Goal: Task Accomplishment & Management: Use online tool/utility

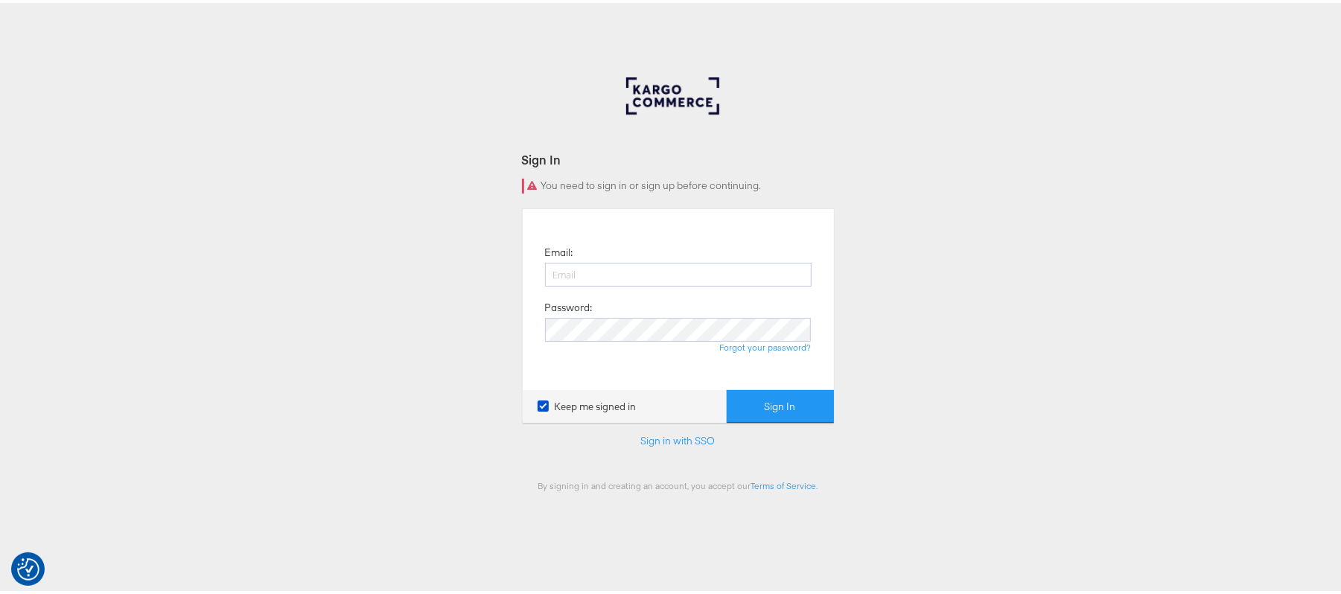
type input "[PERSON_NAME][EMAIL_ADDRESS][DOMAIN_NAME]"
click at [727, 387] on button "Sign In" at bounding box center [780, 404] width 107 height 34
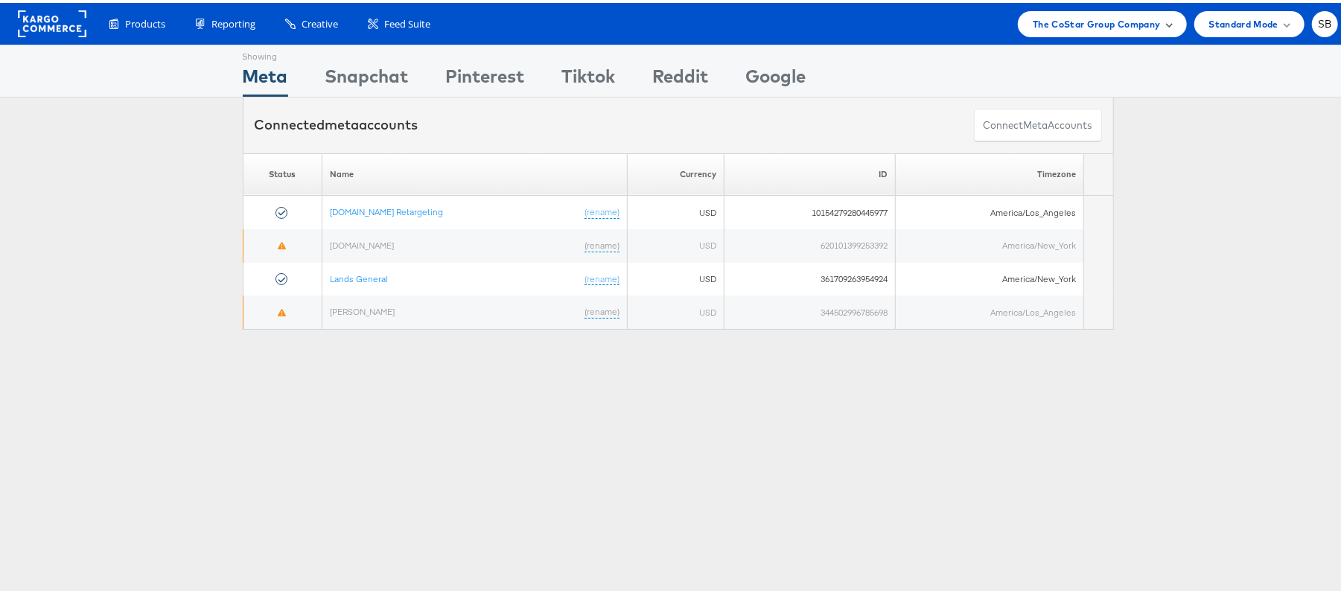
click at [1091, 24] on span "The CoStar Group Company" at bounding box center [1096, 21] width 127 height 16
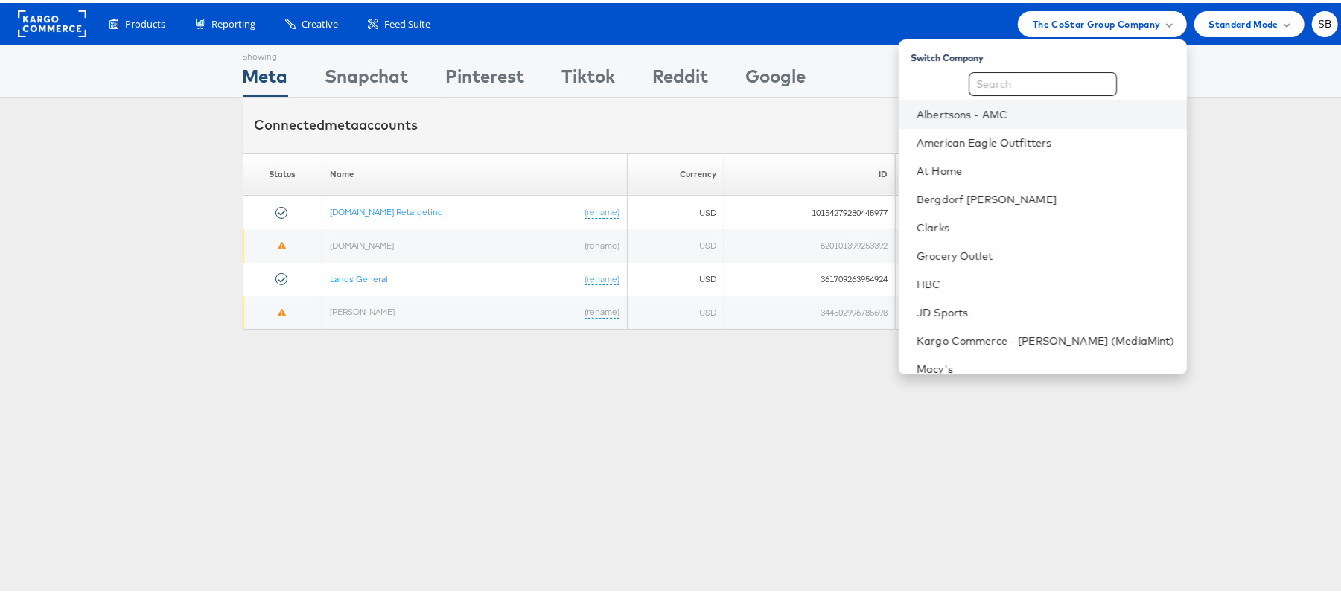
click at [1010, 121] on li "Albertsons - AMC" at bounding box center [1043, 112] width 288 height 28
click at [985, 118] on link "Albertsons - AMC" at bounding box center [1046, 111] width 258 height 15
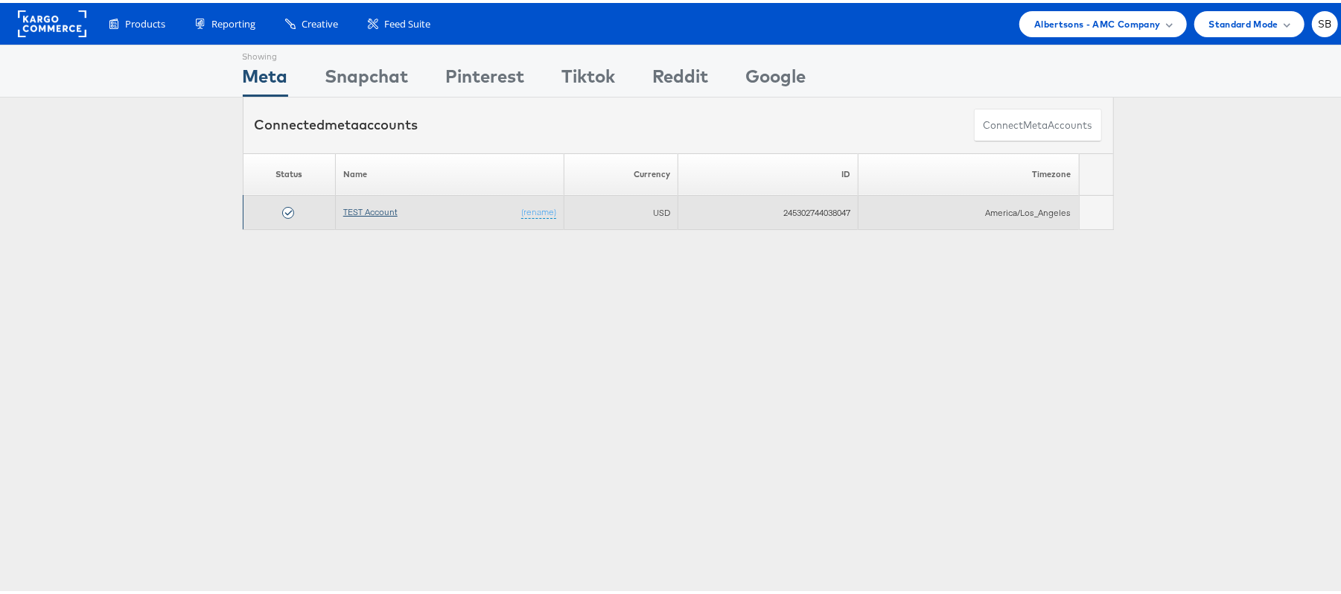
click at [379, 210] on link "TEST Account" at bounding box center [370, 208] width 54 height 11
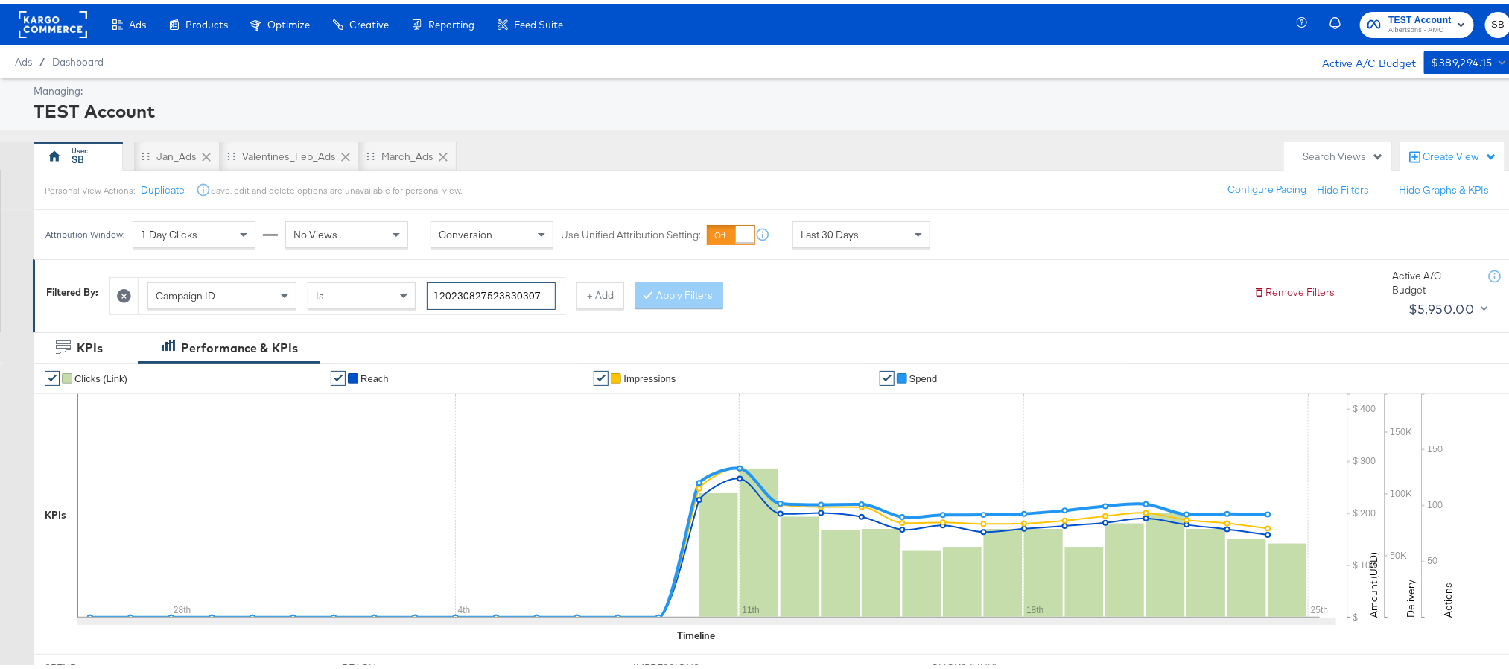
click at [496, 296] on input "120230827523830307" at bounding box center [491, 293] width 129 height 28
paste input "230719417"
type input "120232307194170307"
click at [675, 293] on button "Apply Filters" at bounding box center [679, 292] width 88 height 27
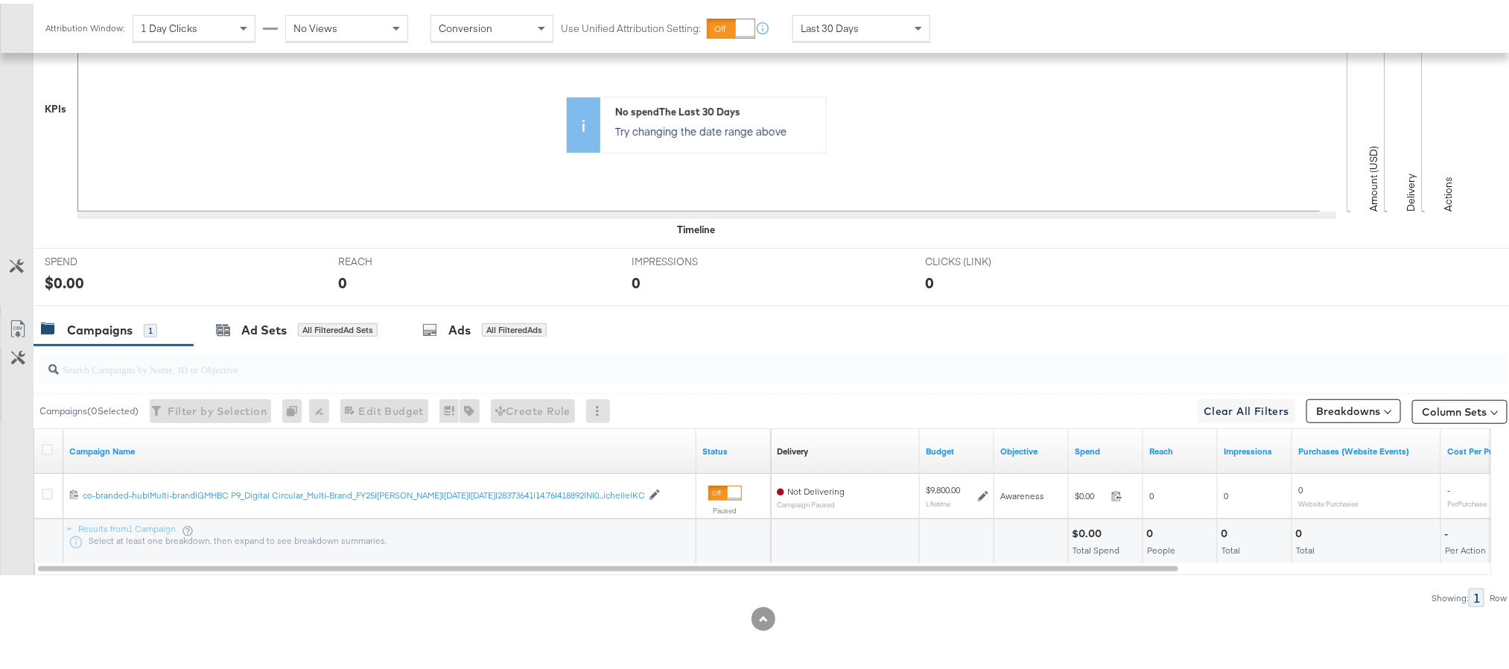
scroll to position [410, 0]
click at [45, 448] on icon at bounding box center [47, 445] width 11 height 11
click at [0, 0] on input "checkbox" at bounding box center [0, 0] width 0 height 0
click at [255, 334] on div "Ad Sets" at bounding box center [263, 326] width 45 height 17
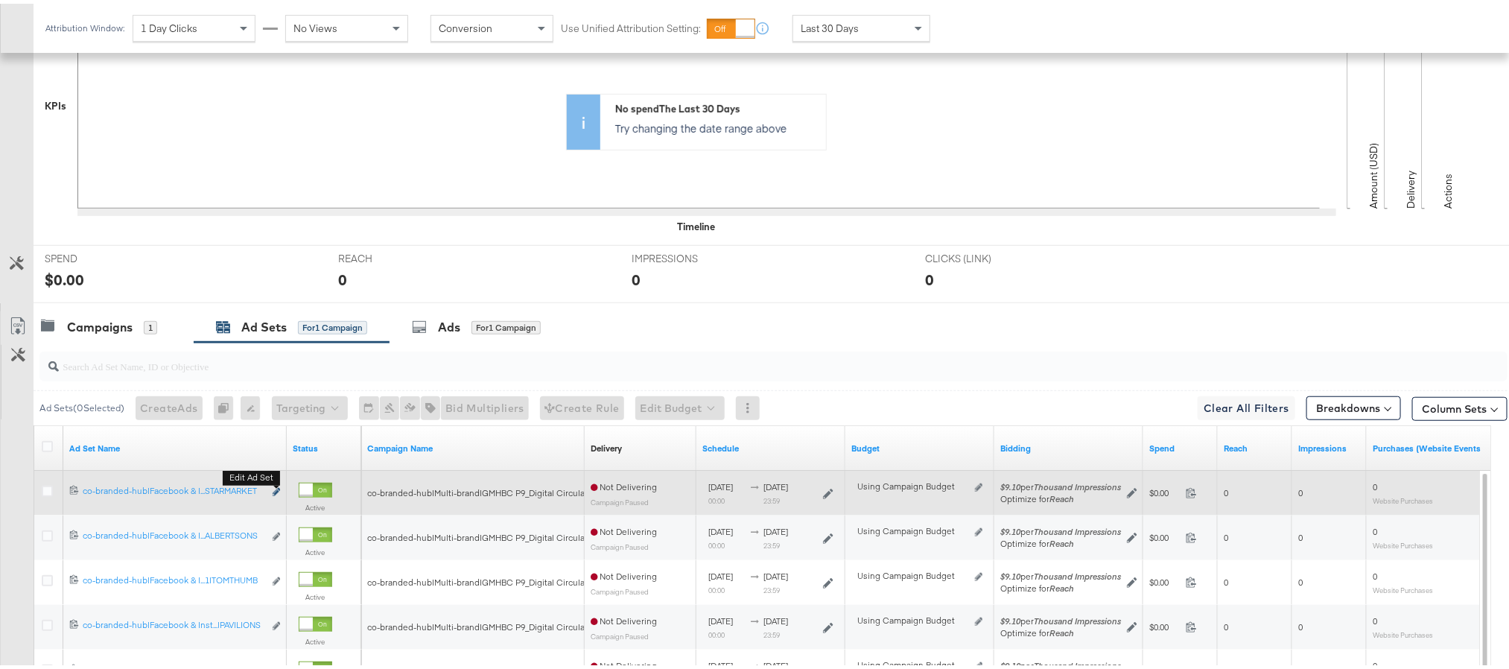
click at [278, 492] on icon "link" at bounding box center [276, 488] width 7 height 8
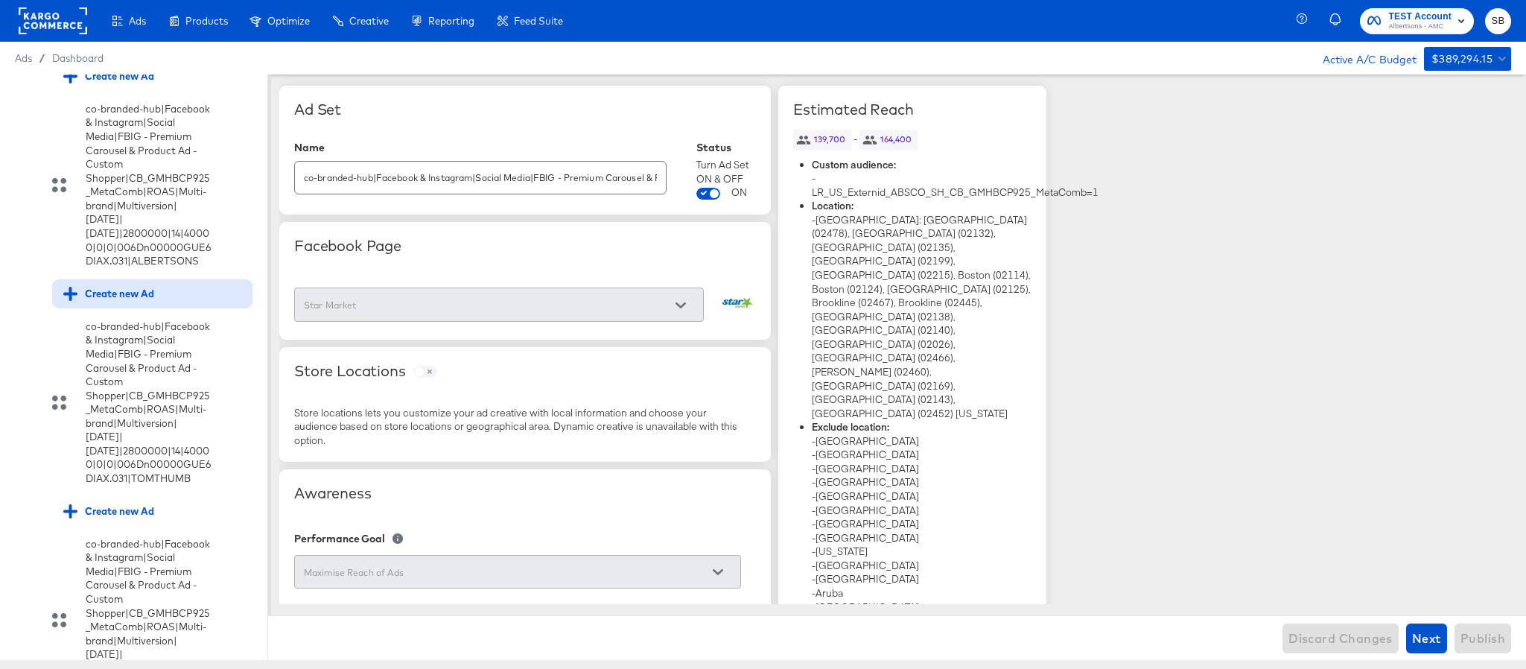
scroll to position [418, 0]
click at [121, 299] on div "Create new Ad" at bounding box center [108, 292] width 91 height 14
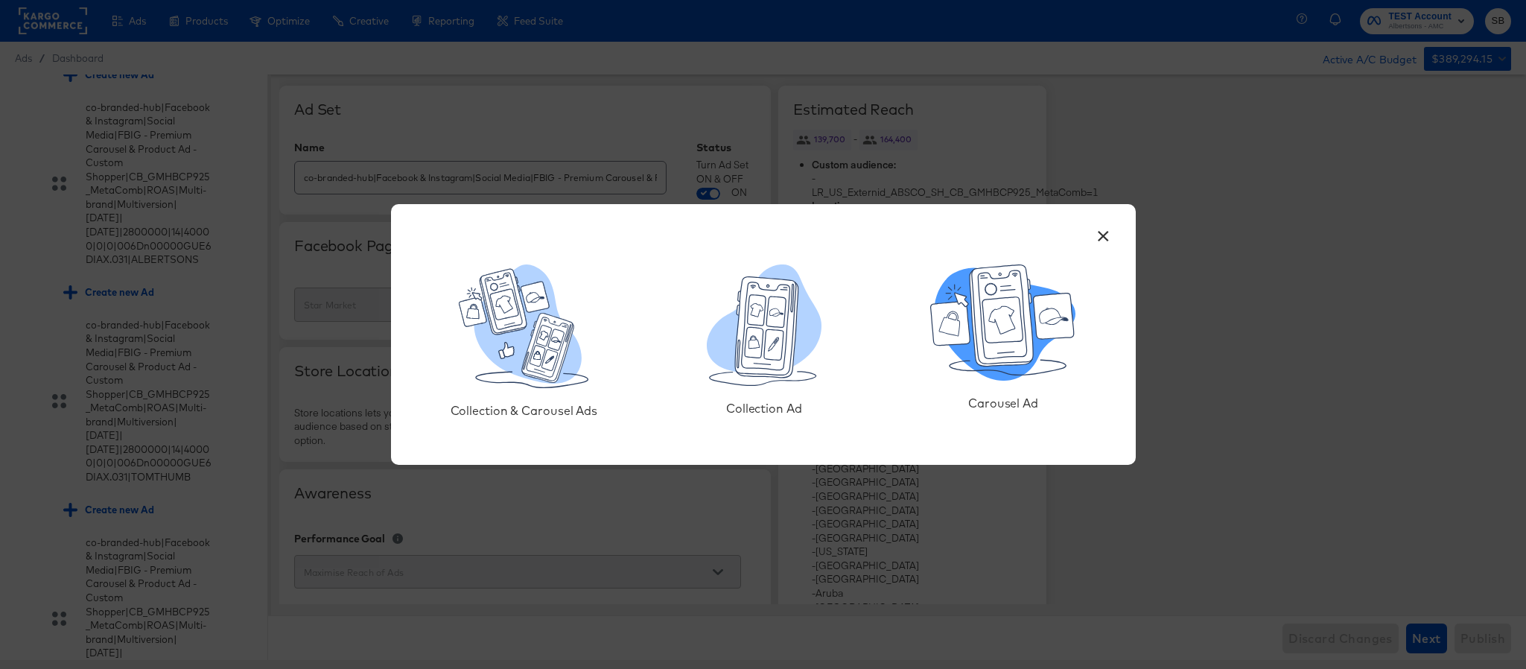
click at [1002, 345] on icon at bounding box center [1001, 315] width 63 height 101
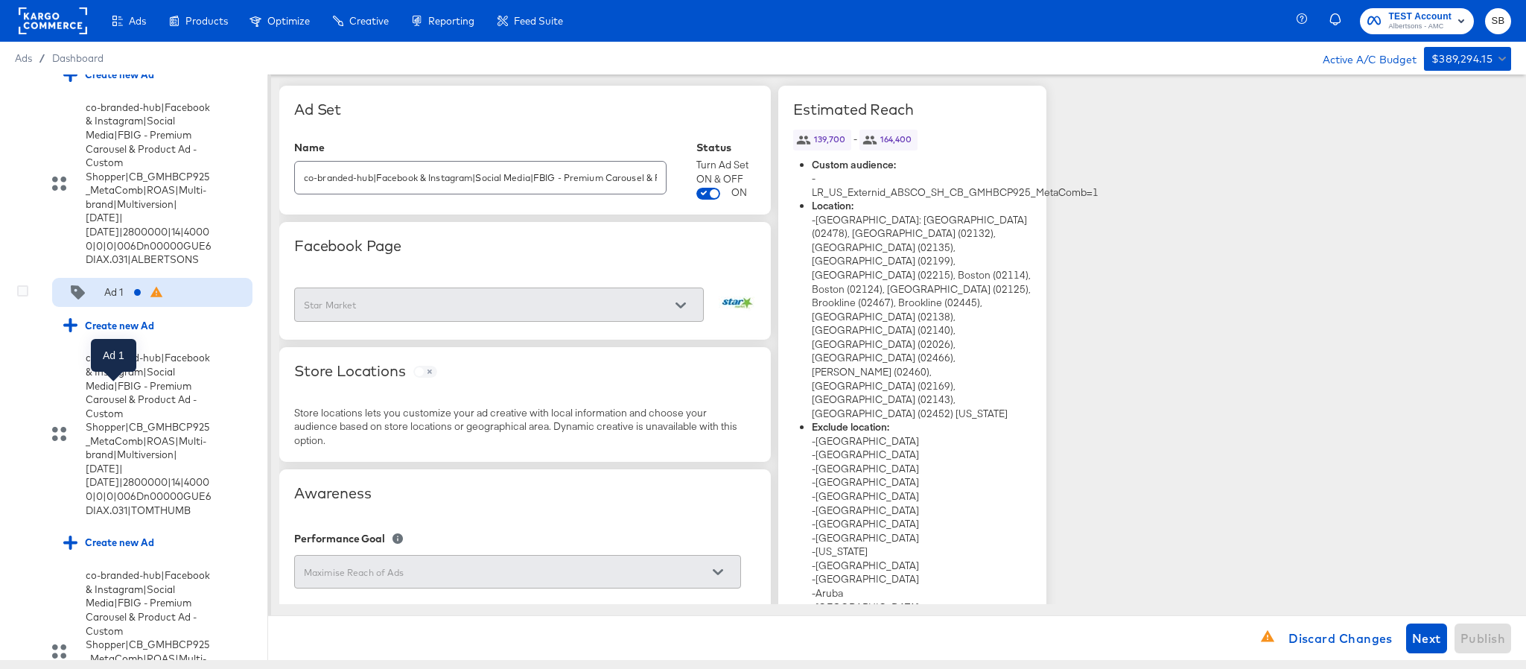
click at [121, 299] on div "Ad 1" at bounding box center [113, 292] width 19 height 14
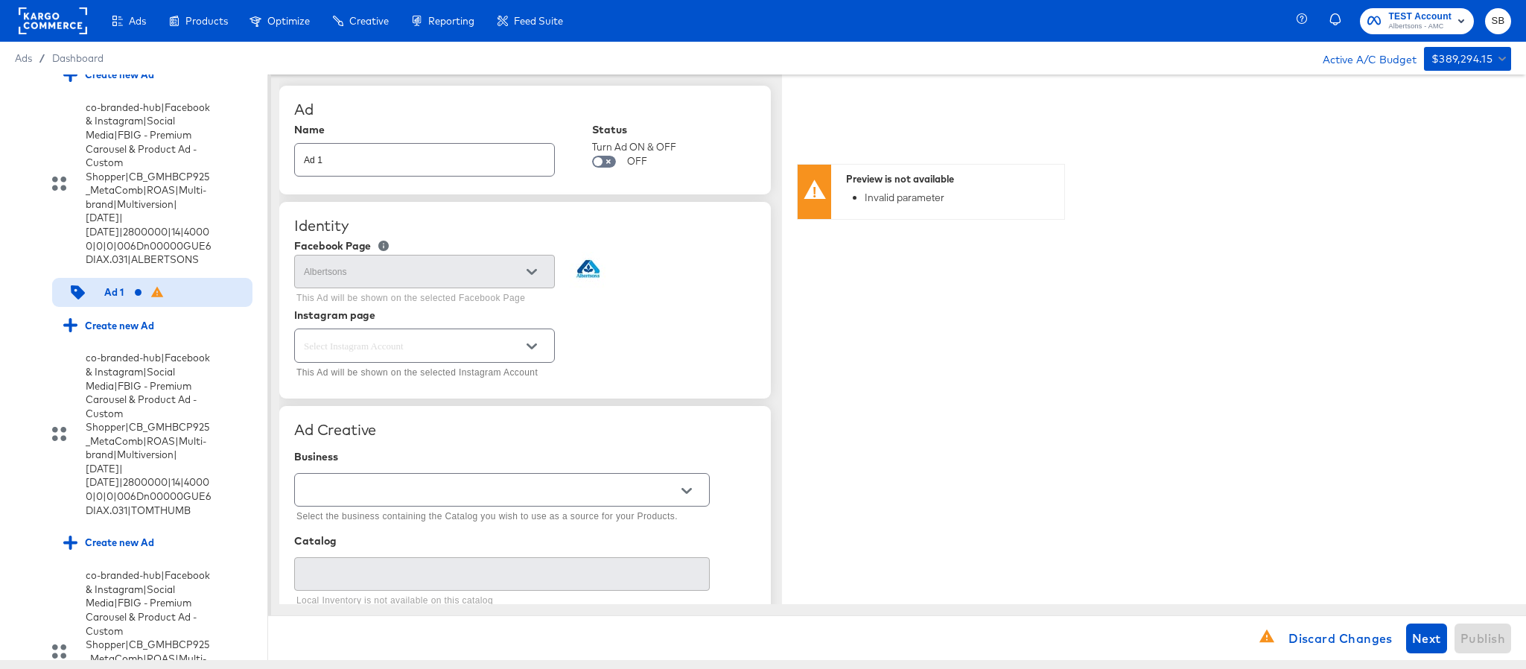
click at [519, 162] on input "Ad 1" at bounding box center [424, 154] width 259 height 32
paste input "co-branded-hub|Facebook & Instagram|Social Media|FBIG - Premium Carousel & Prod…"
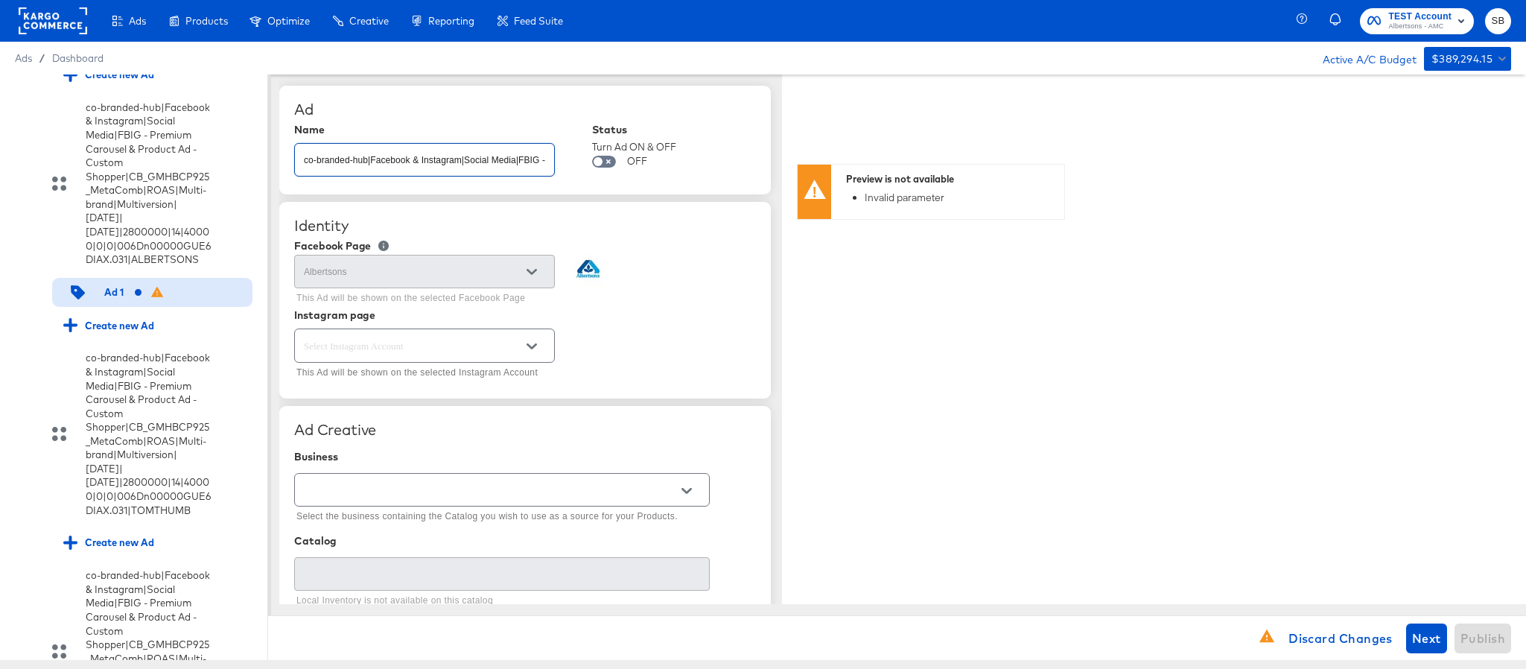
scroll to position [0, 762]
type input "co-branded-hub|Facebook & Instagram|Social Media|FBIG - Premium Carousel & Prod…"
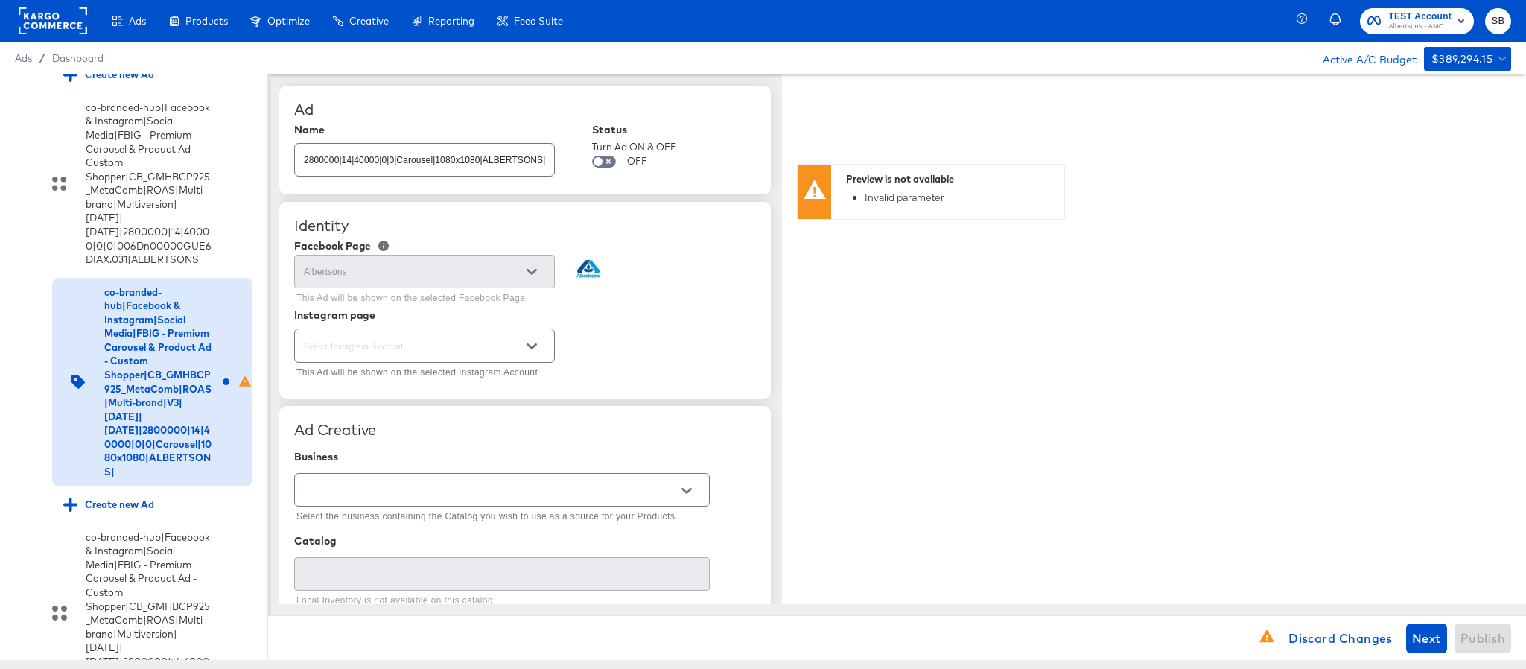
scroll to position [0, 0]
click at [541, 345] on button "Open" at bounding box center [532, 346] width 22 height 22
click at [460, 407] on li "albertsons" at bounding box center [424, 409] width 258 height 24
type textarea "x"
type input "albertsons"
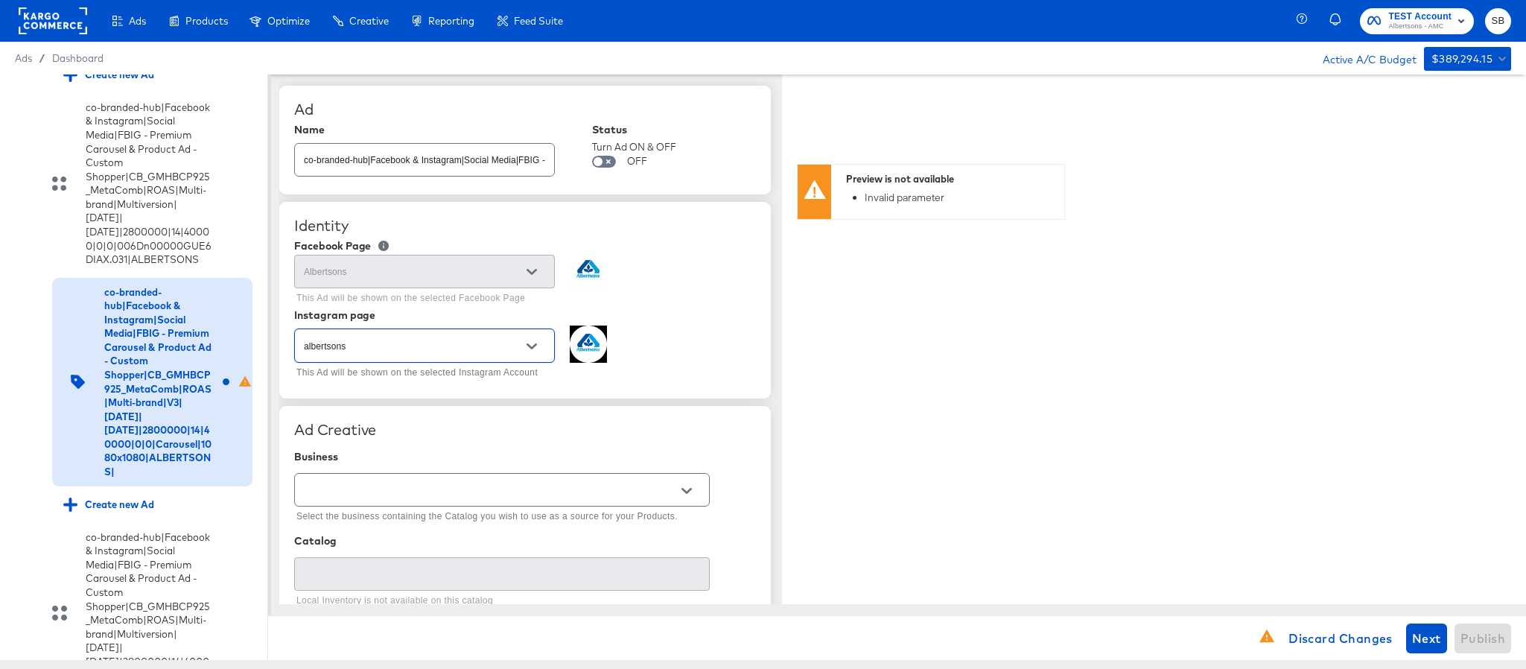
click at [481, 492] on input "text" at bounding box center [490, 490] width 379 height 17
click at [477, 552] on li "Kargo Commerce - Formerly StitcherAds" at bounding box center [501, 554] width 413 height 24
type input "Kargo Commerce - Formerly StitcherAds"
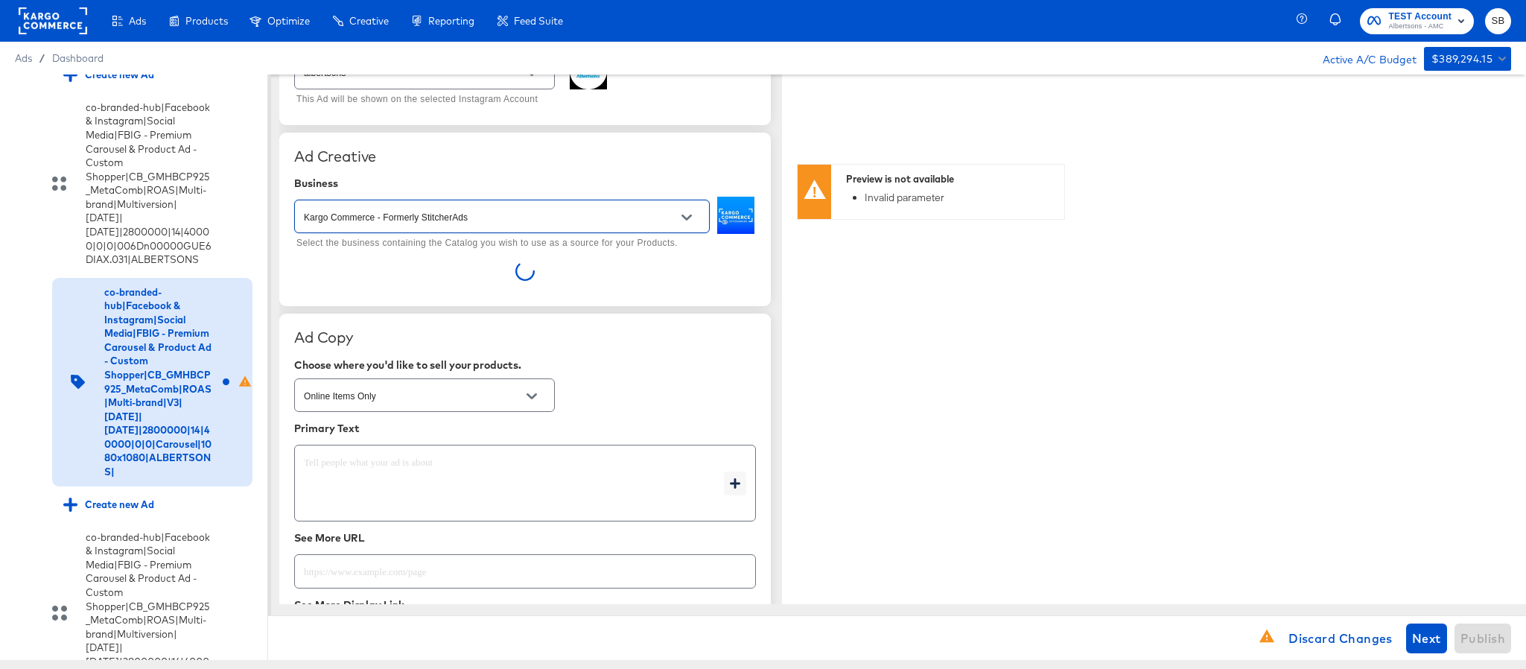
scroll to position [275, 0]
click at [524, 469] on textarea at bounding box center [514, 482] width 420 height 54
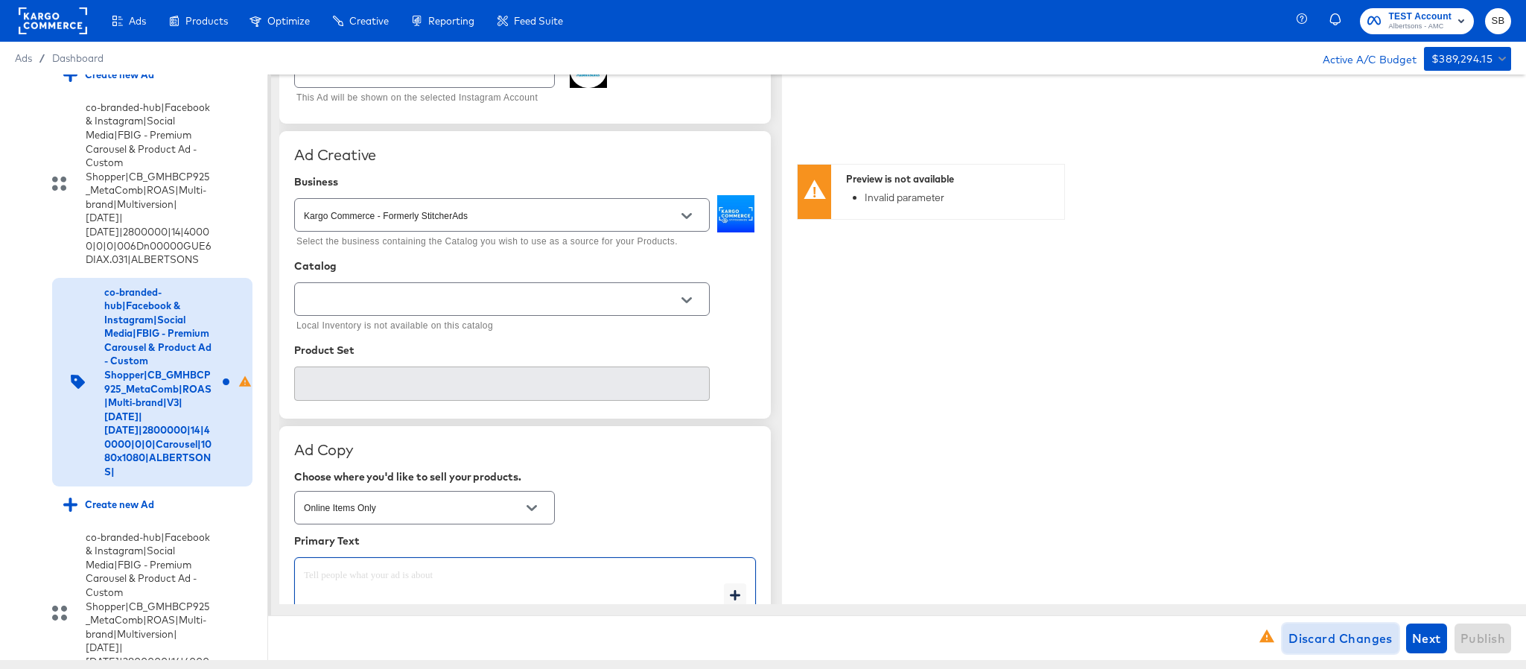
type textarea "x"
click at [1323, 635] on span "Discard Changes" at bounding box center [1340, 638] width 104 height 21
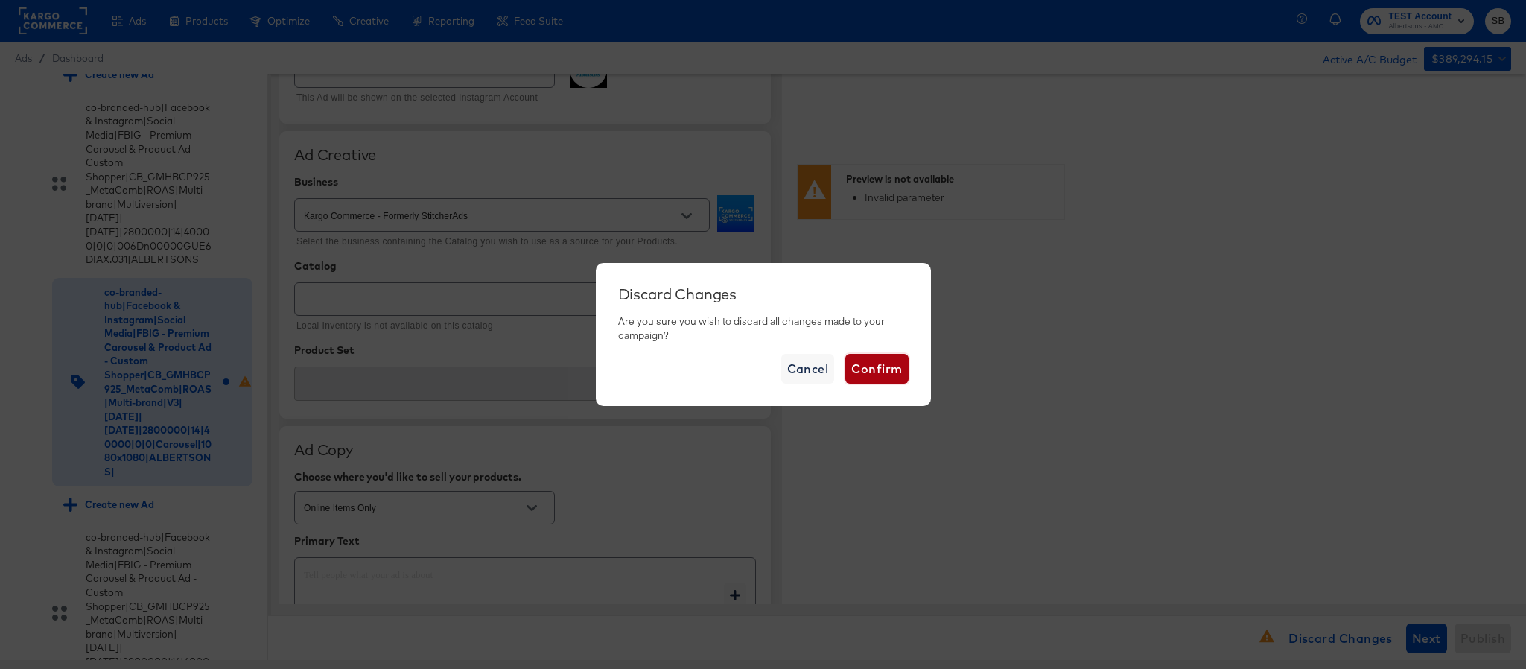
click at [883, 378] on span "Confirm" at bounding box center [876, 368] width 51 height 21
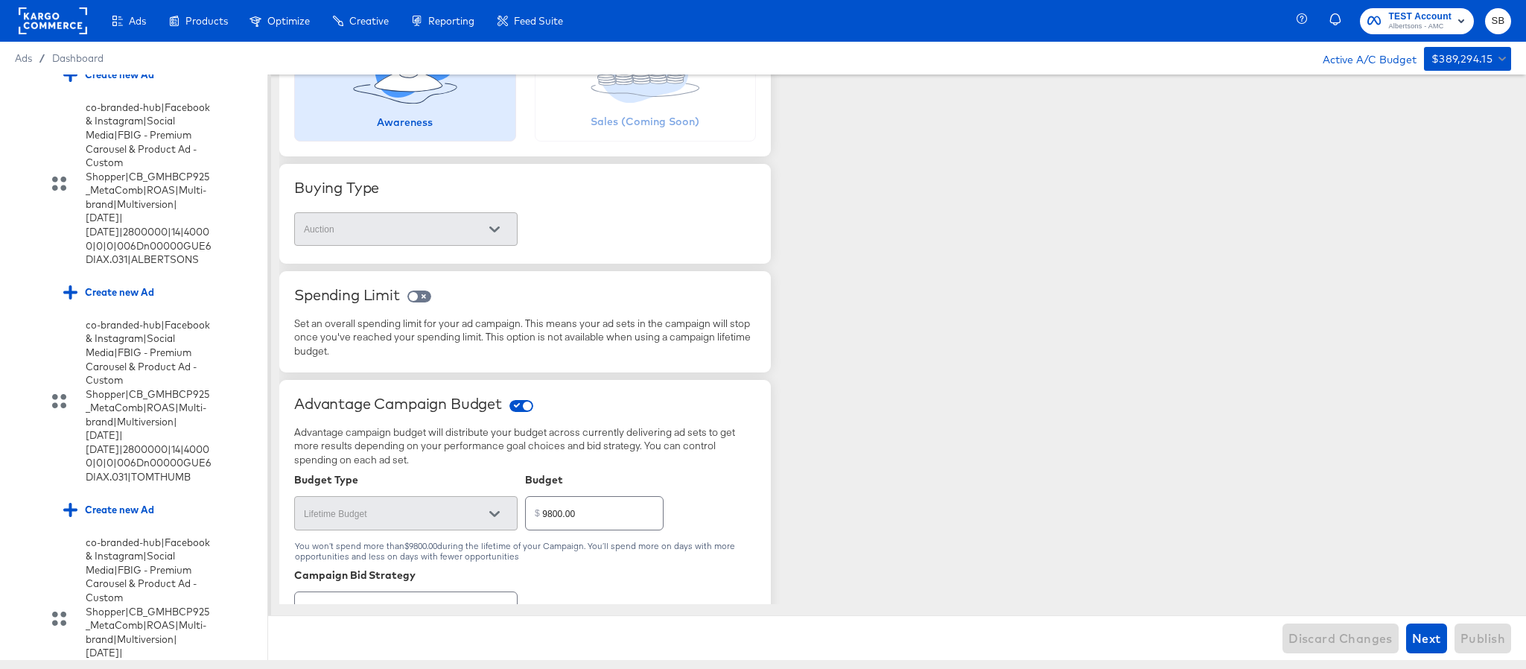
click at [61, 18] on rect at bounding box center [53, 20] width 69 height 27
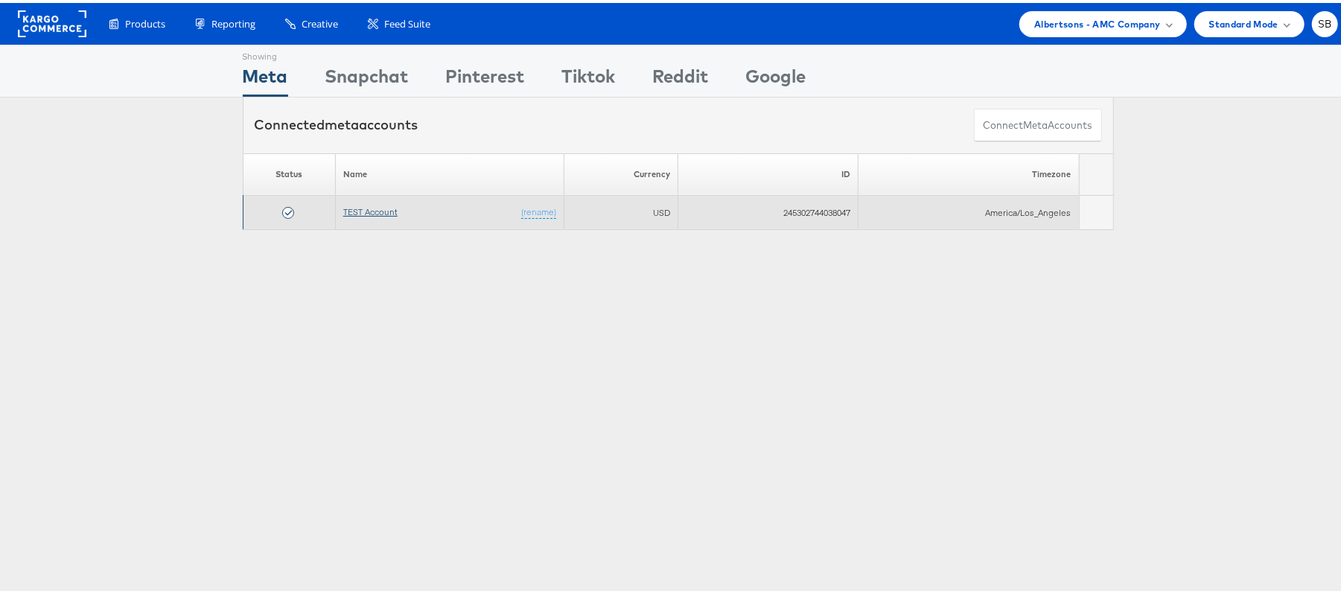
click at [360, 209] on link "TEST Account" at bounding box center [370, 208] width 54 height 11
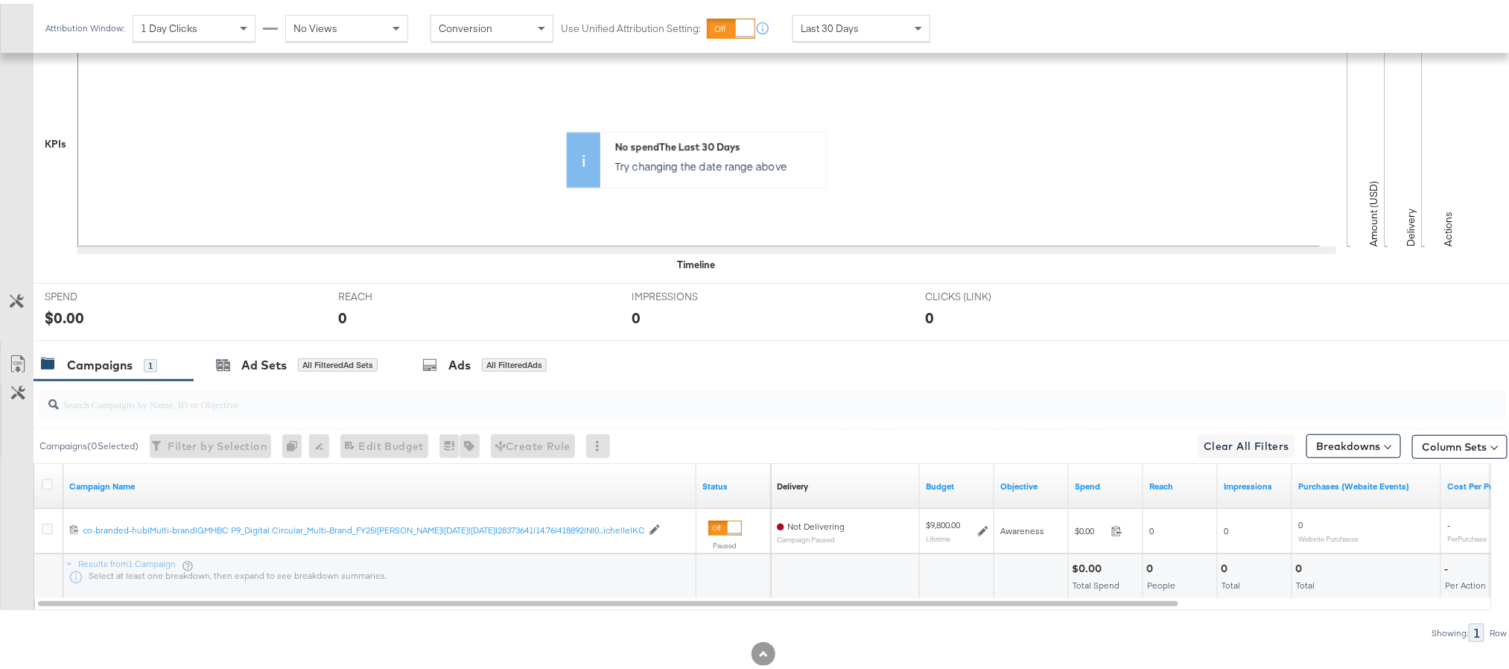
scroll to position [373, 0]
click at [47, 485] on icon at bounding box center [47, 479] width 11 height 11
click at [0, 0] on input "checkbox" at bounding box center [0, 0] width 0 height 0
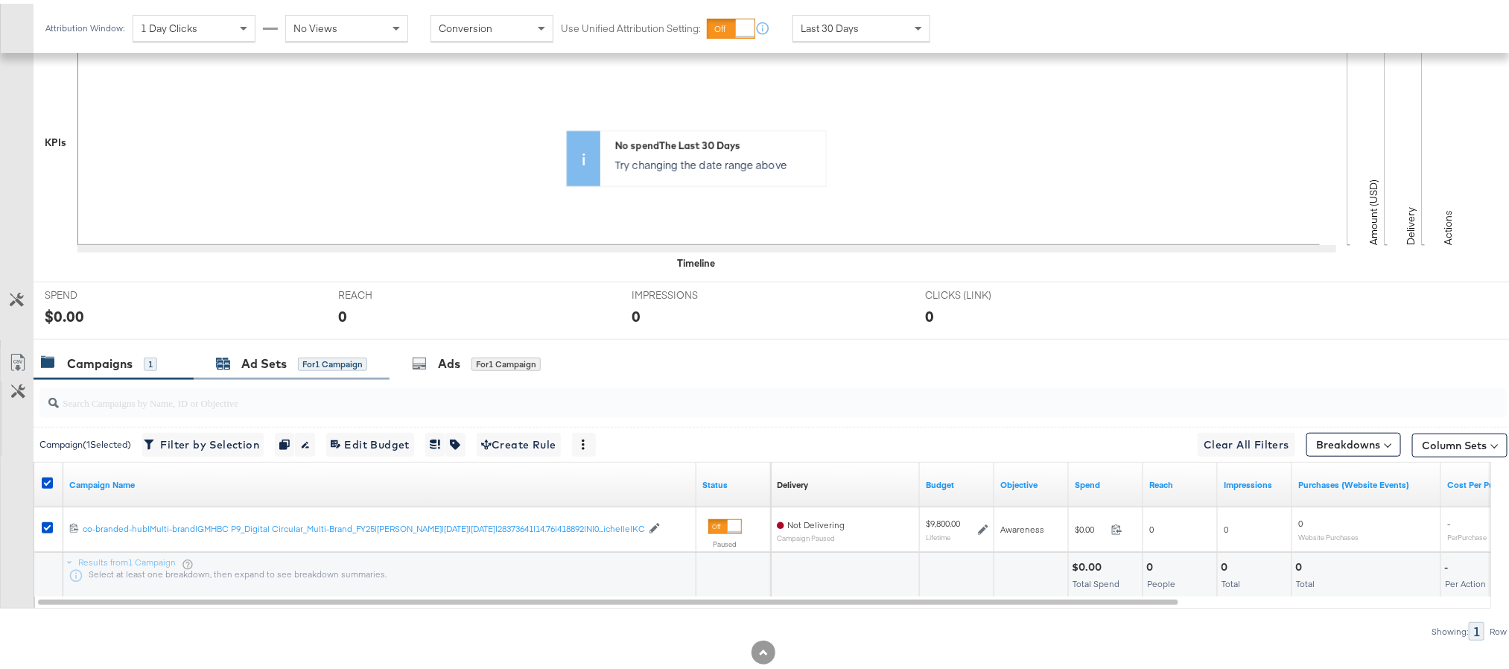
click at [282, 356] on div "Ad Sets" at bounding box center [263, 360] width 45 height 17
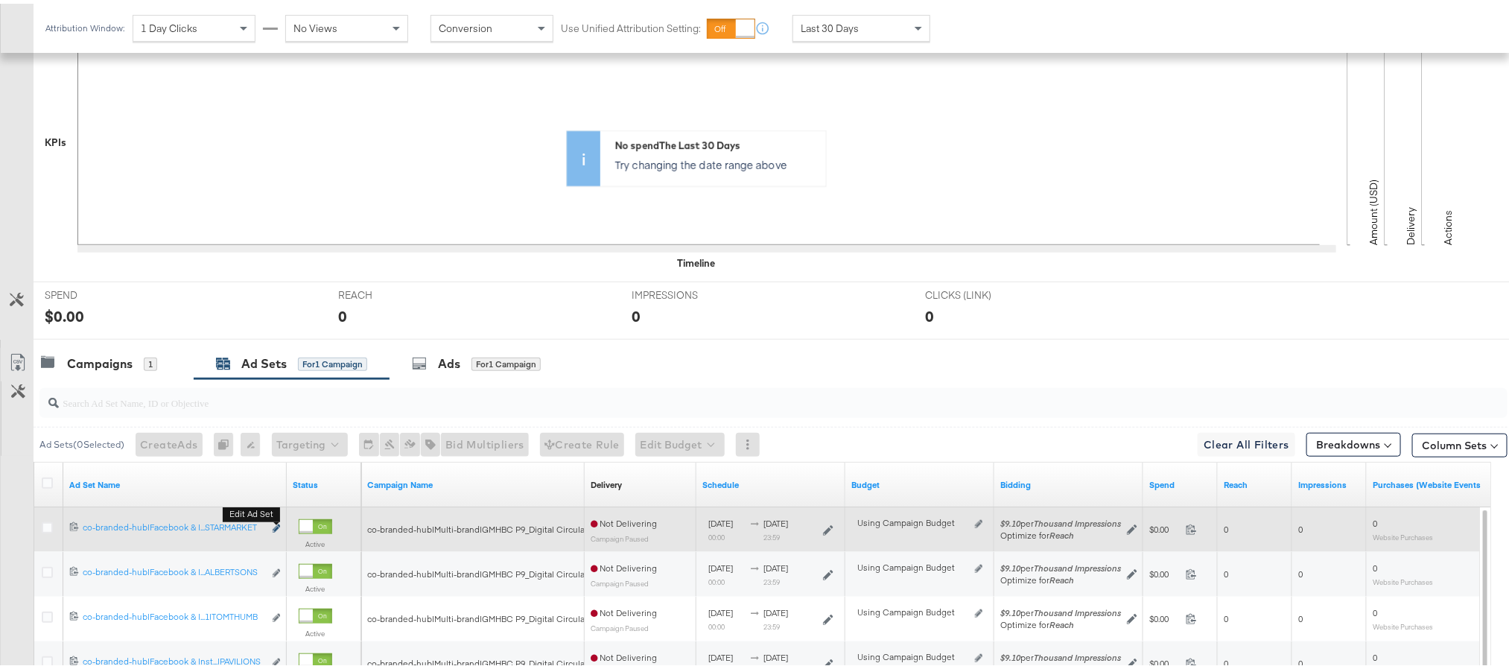
click at [276, 529] on icon "link" at bounding box center [276, 525] width 7 height 8
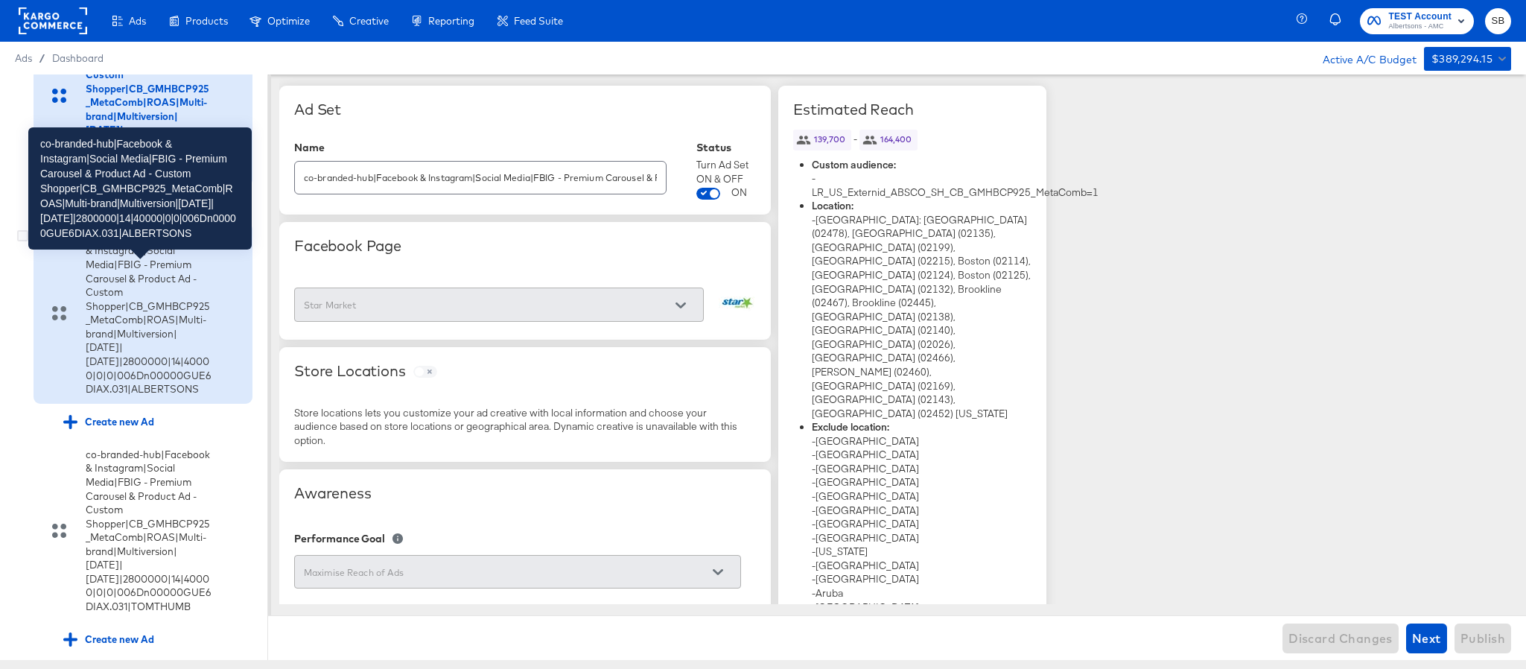
scroll to position [299, 0]
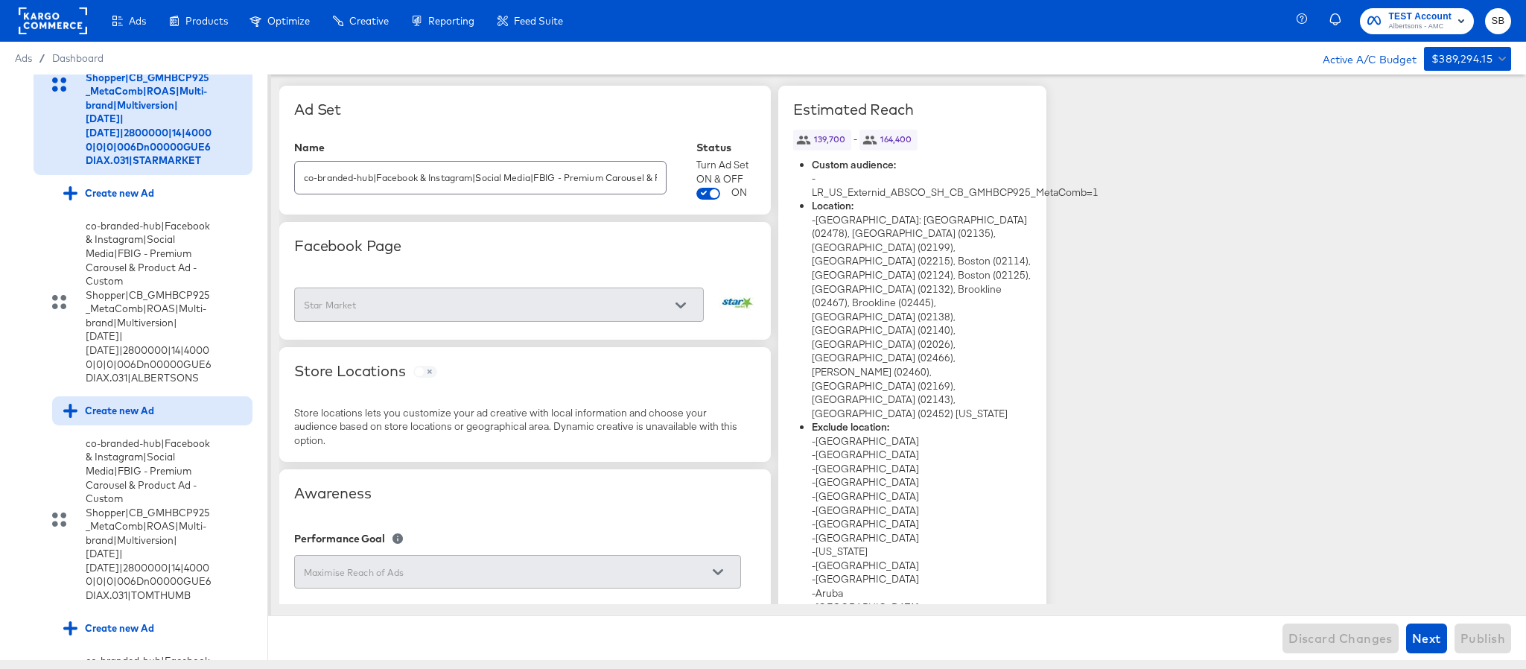
click at [147, 418] on div "Create new Ad" at bounding box center [108, 411] width 91 height 14
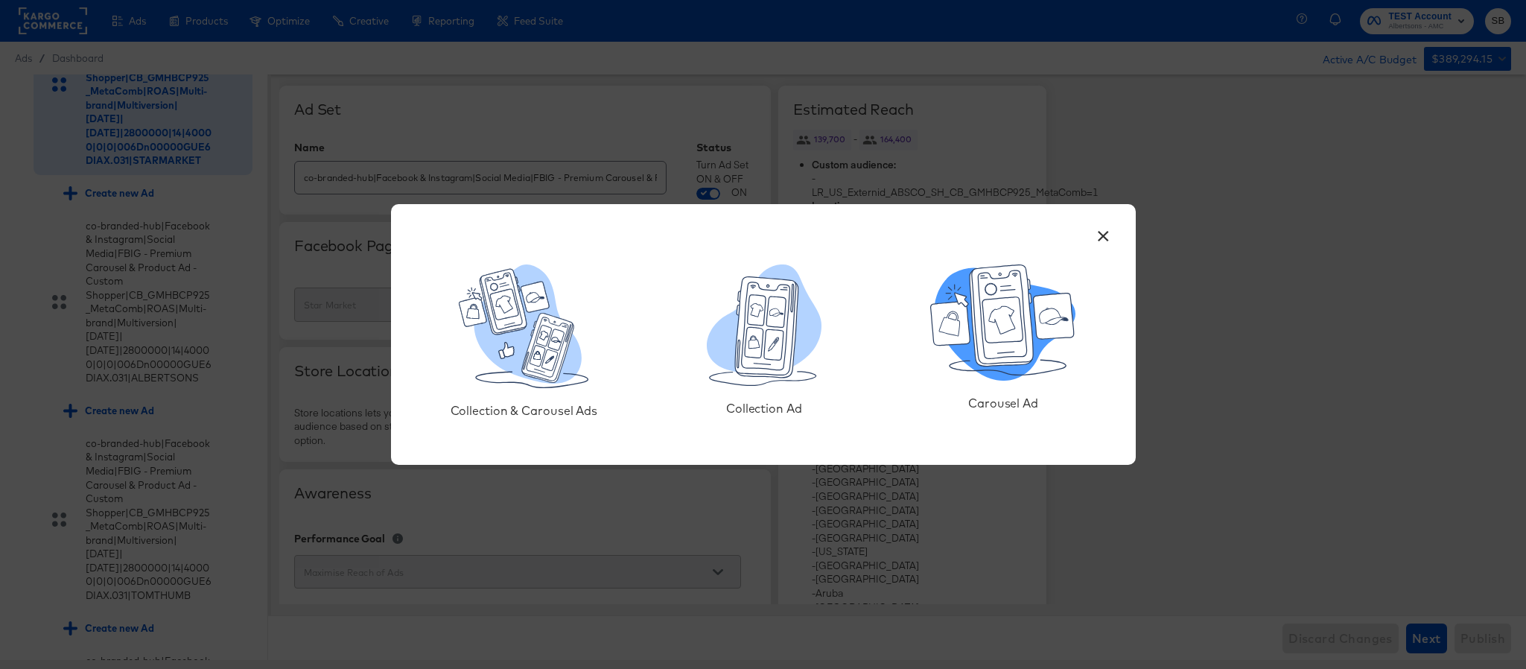
click at [1023, 372] on icon at bounding box center [1005, 324] width 141 height 112
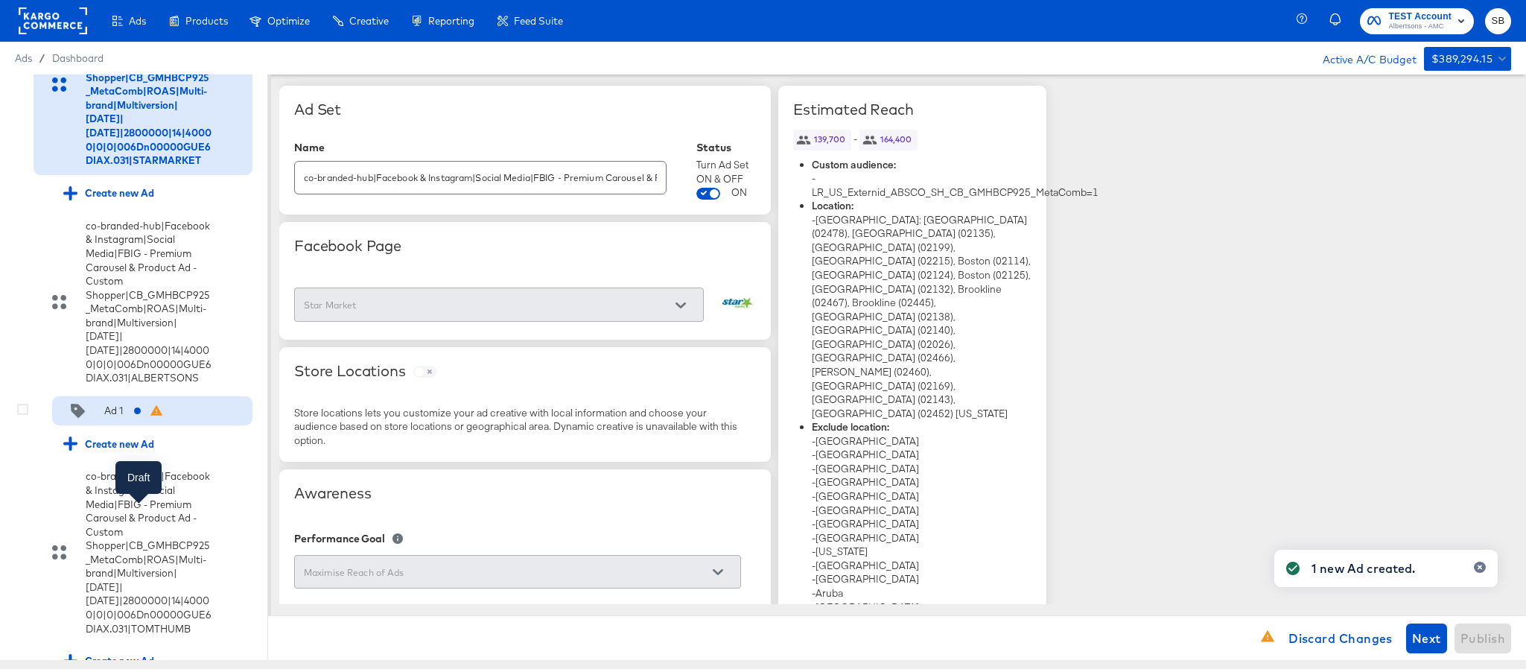
click at [137, 415] on icon at bounding box center [137, 410] width 7 height 7
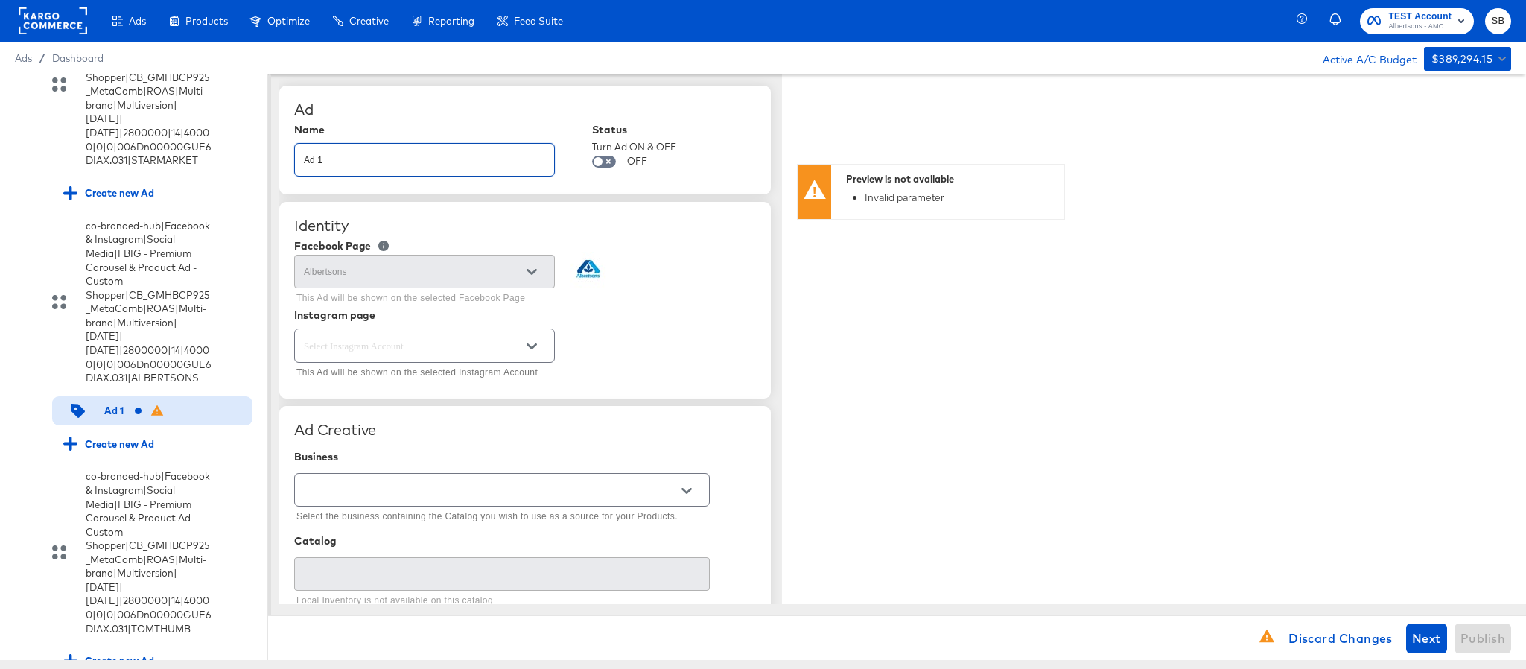
click at [474, 162] on input "Ad 1" at bounding box center [424, 154] width 259 height 32
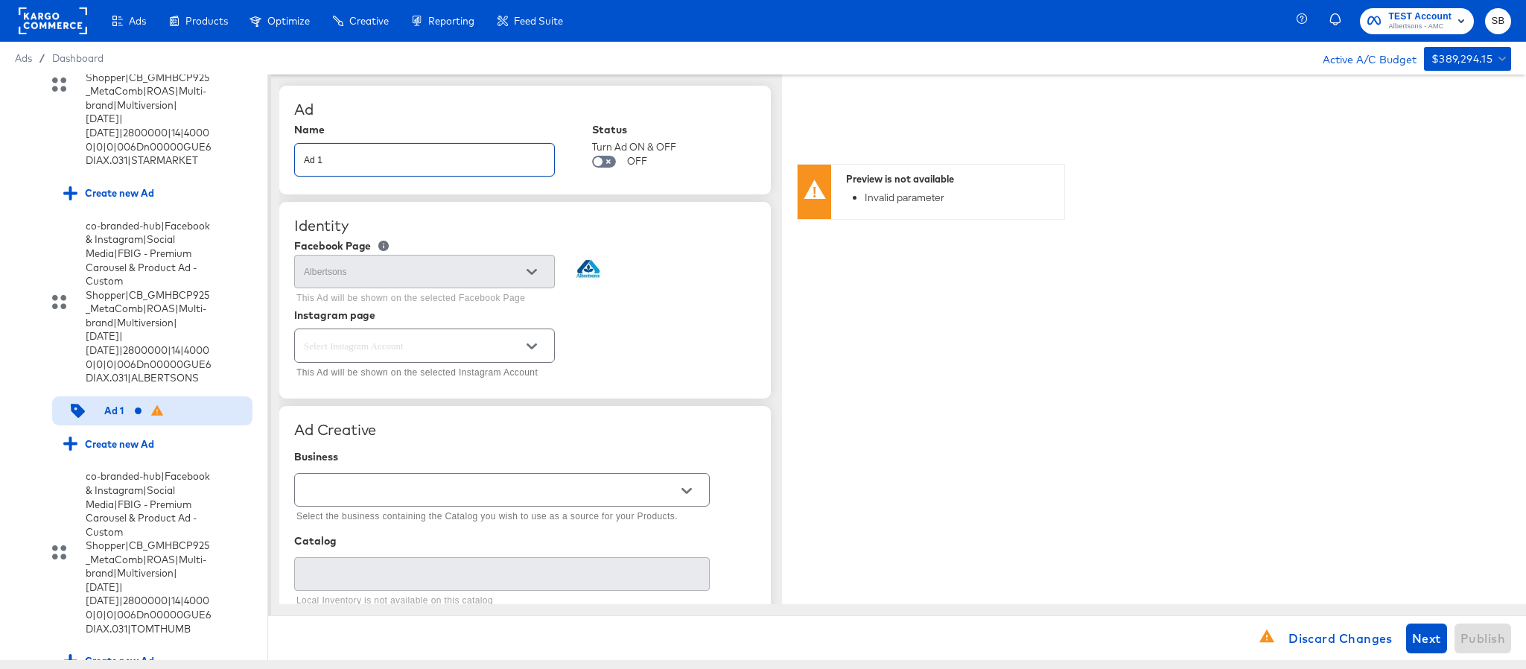
click at [474, 162] on input "Ad 1" at bounding box center [424, 154] width 259 height 32
paste input "co-branded-hub|Facebook & Instagram|Social Media|FBIG - Premium Carousel & Prod…"
type input "co-branded-hub|Facebook & Instagram|Social Media|FBIG - Premium Carousel & Prod…"
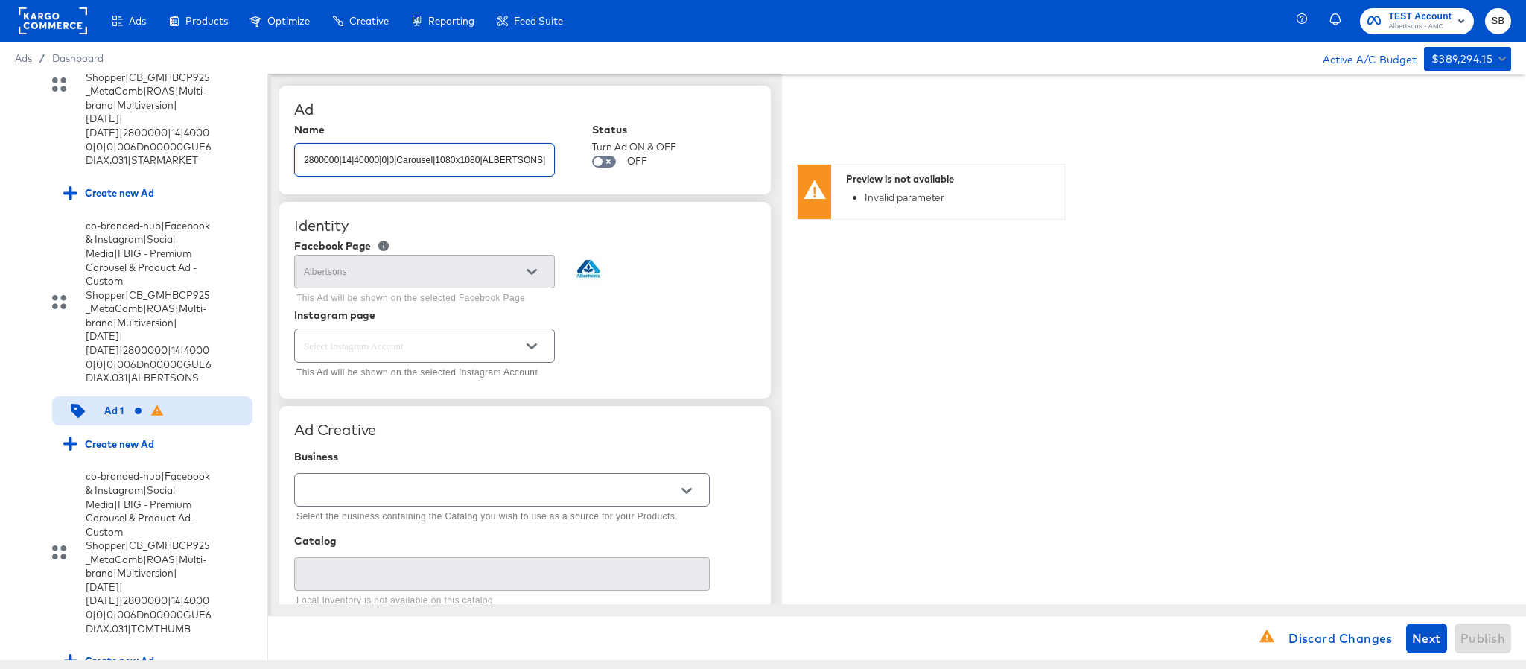
scroll to position [0, 0]
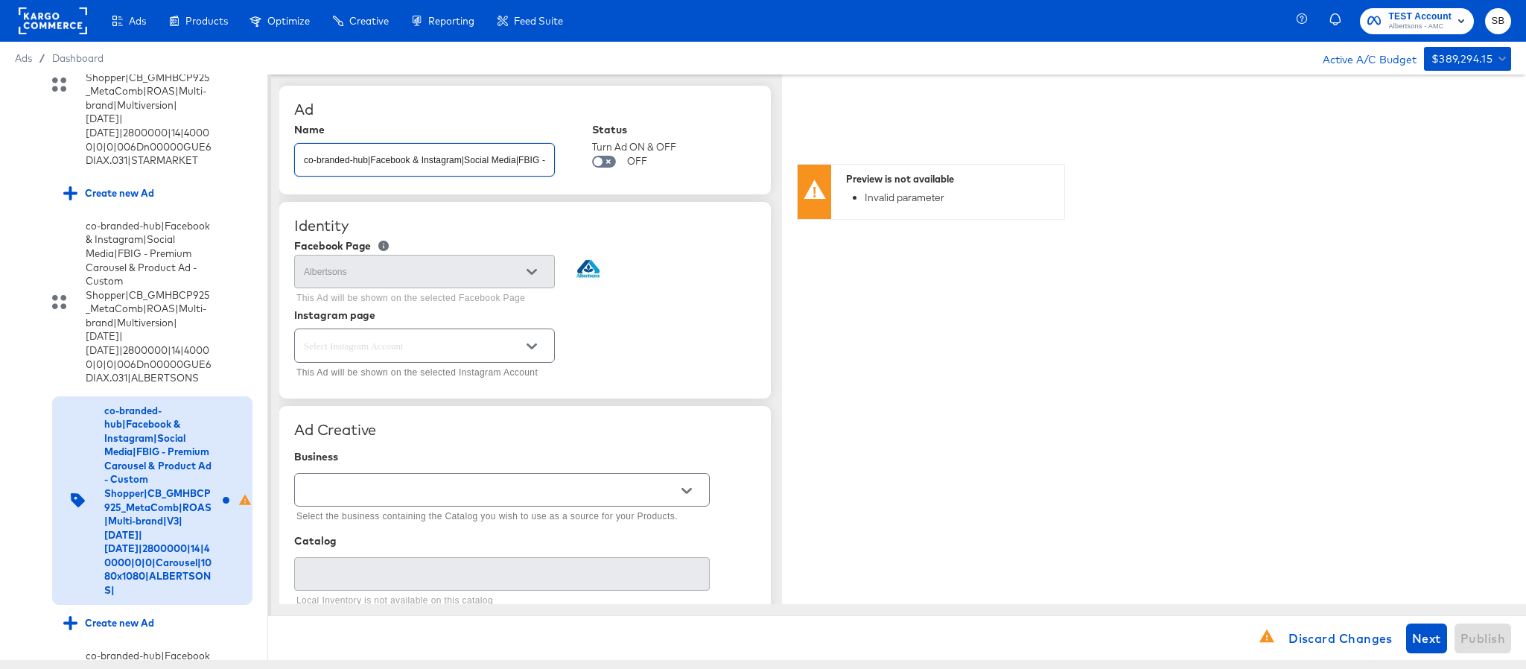
click at [445, 353] on input "text" at bounding box center [413, 345] width 224 height 17
click at [422, 411] on li "albertsons" at bounding box center [424, 409] width 258 height 24
type textarea "x"
type input "albertsons"
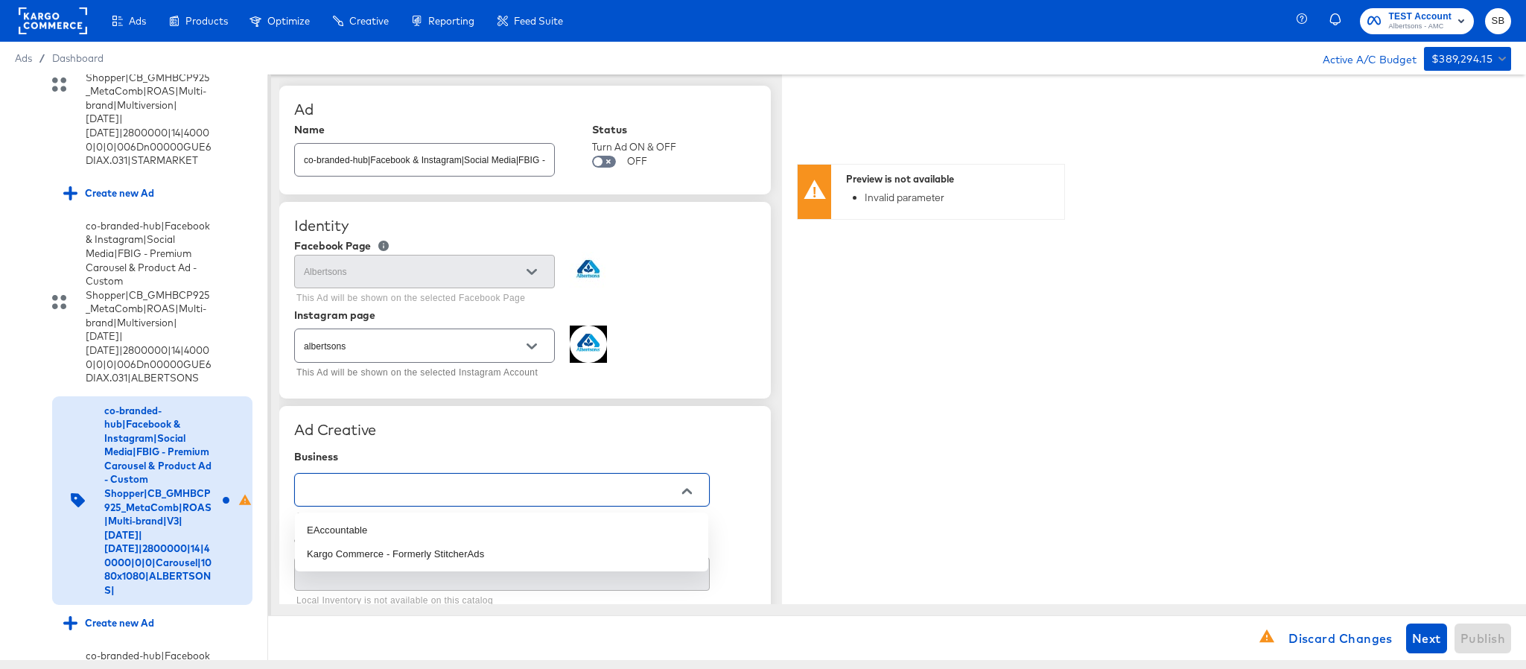
click at [413, 494] on input "text" at bounding box center [490, 490] width 379 height 17
click at [410, 542] on li "Kargo Commerce - Formerly StitcherAds" at bounding box center [501, 554] width 413 height 24
type input "Kargo Commerce - Formerly StitcherAds"
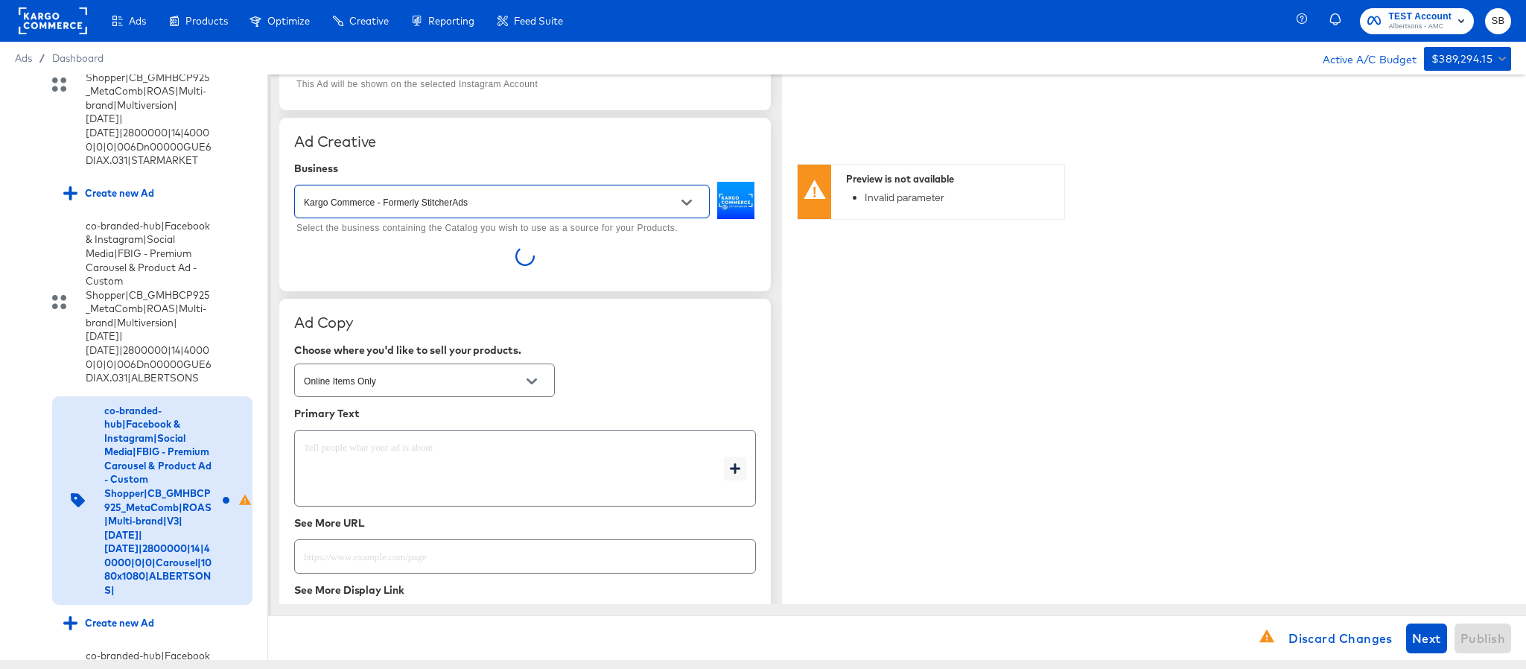
scroll to position [289, 0]
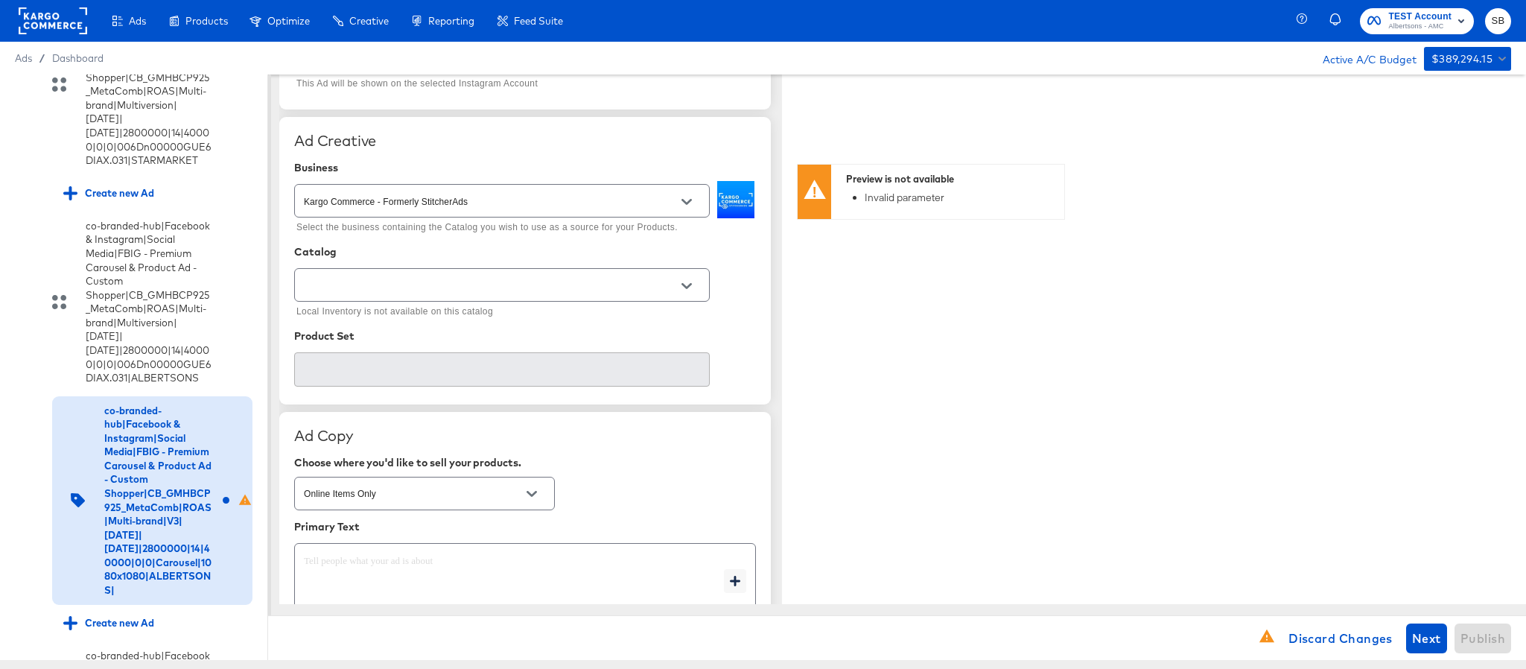
click at [352, 445] on div "Ad Copy" at bounding box center [525, 436] width 462 height 18
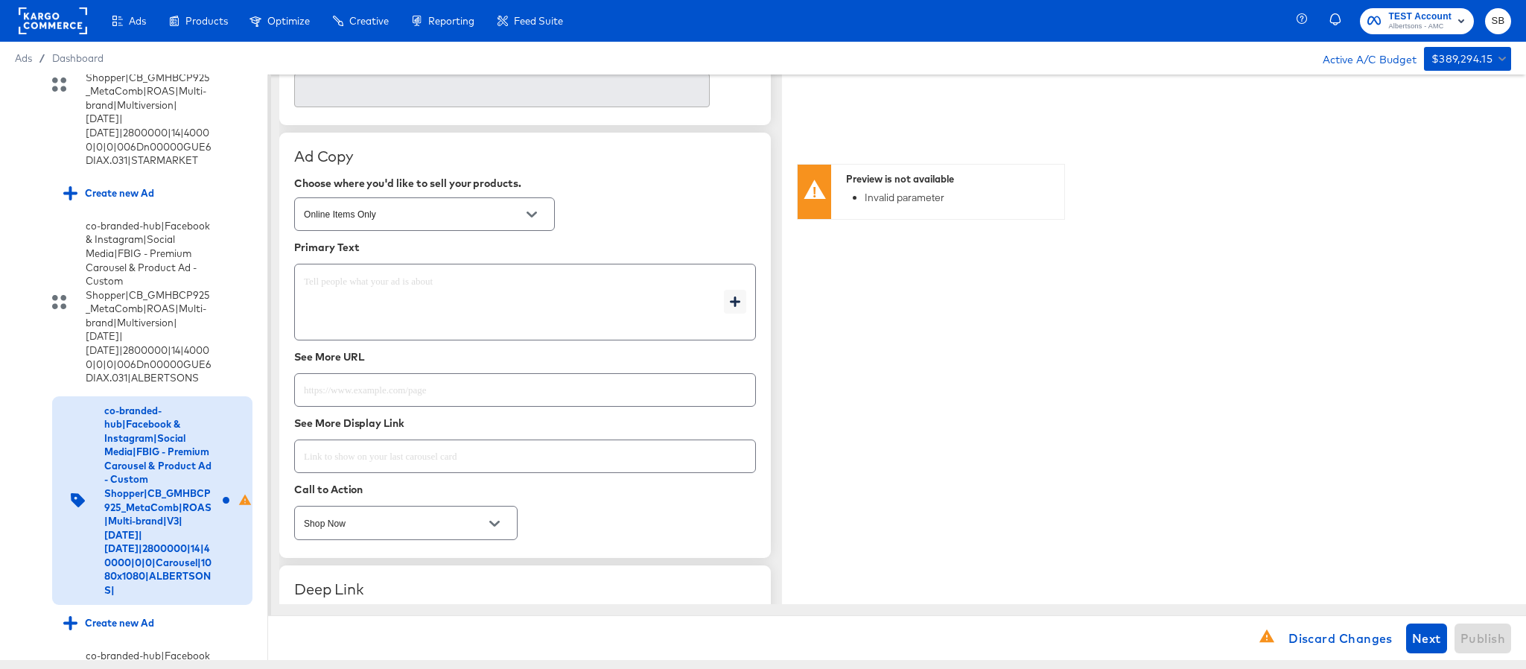
scroll to position [570, 0]
click at [385, 286] on textarea at bounding box center [514, 301] width 420 height 54
type textarea "x"
paste textarea "Shop your favorite brands for you and your home!"
type textarea "Shop your favorite brands for you and your home!"
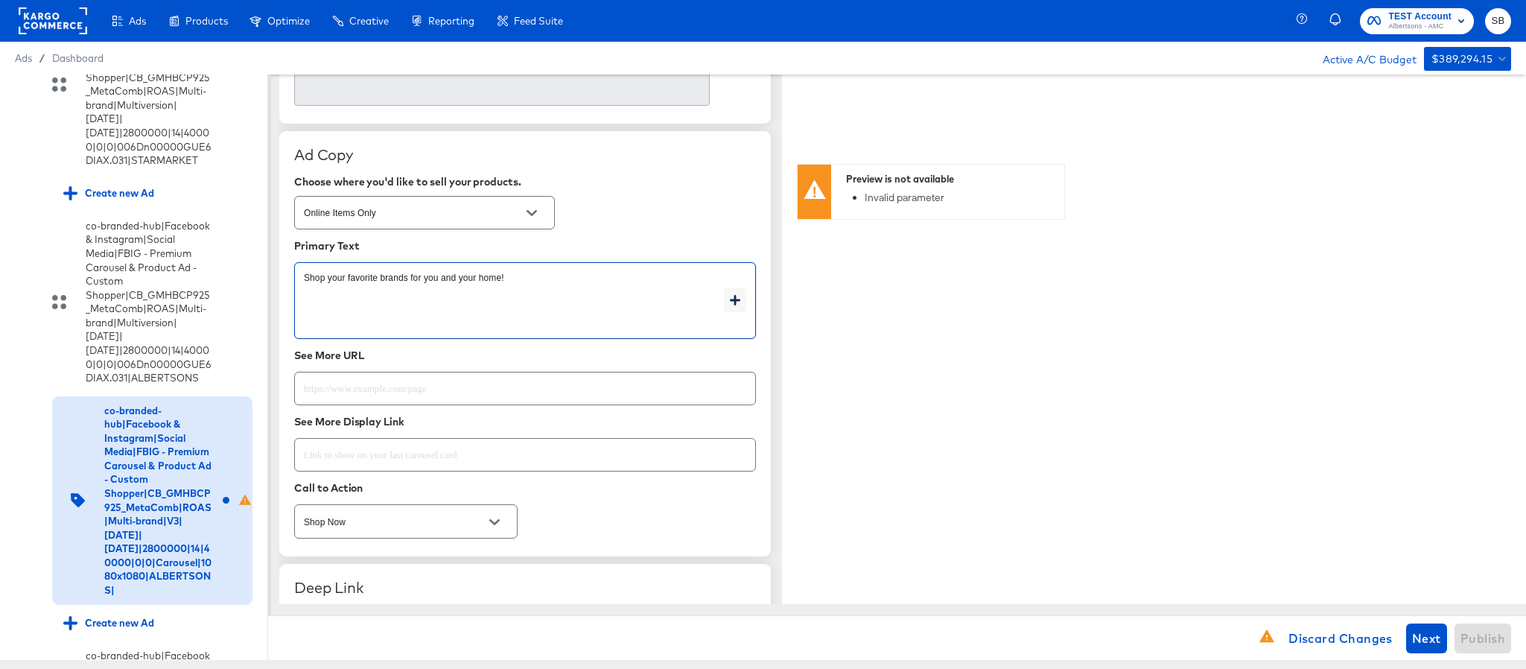
type textarea "x"
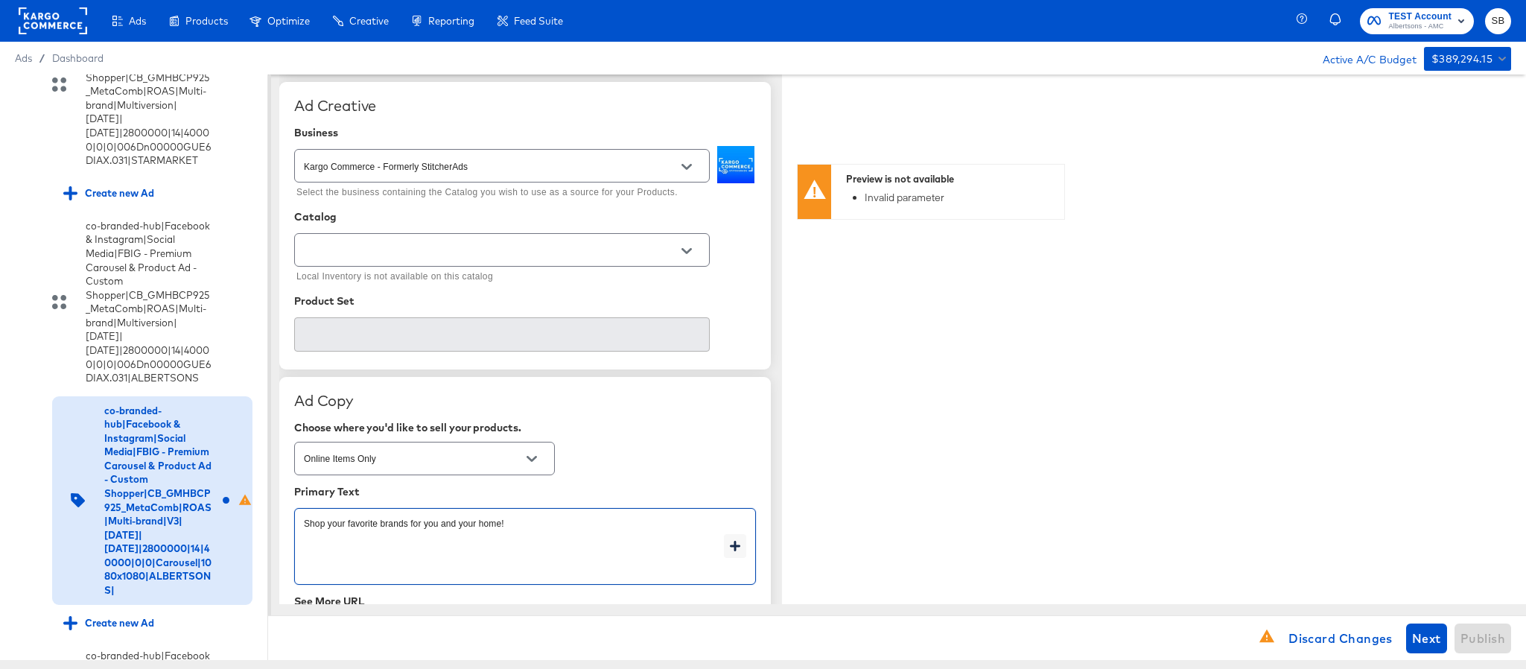
scroll to position [322, 0]
type textarea "Shop your favorite brands for you and your home!"
type textarea "x"
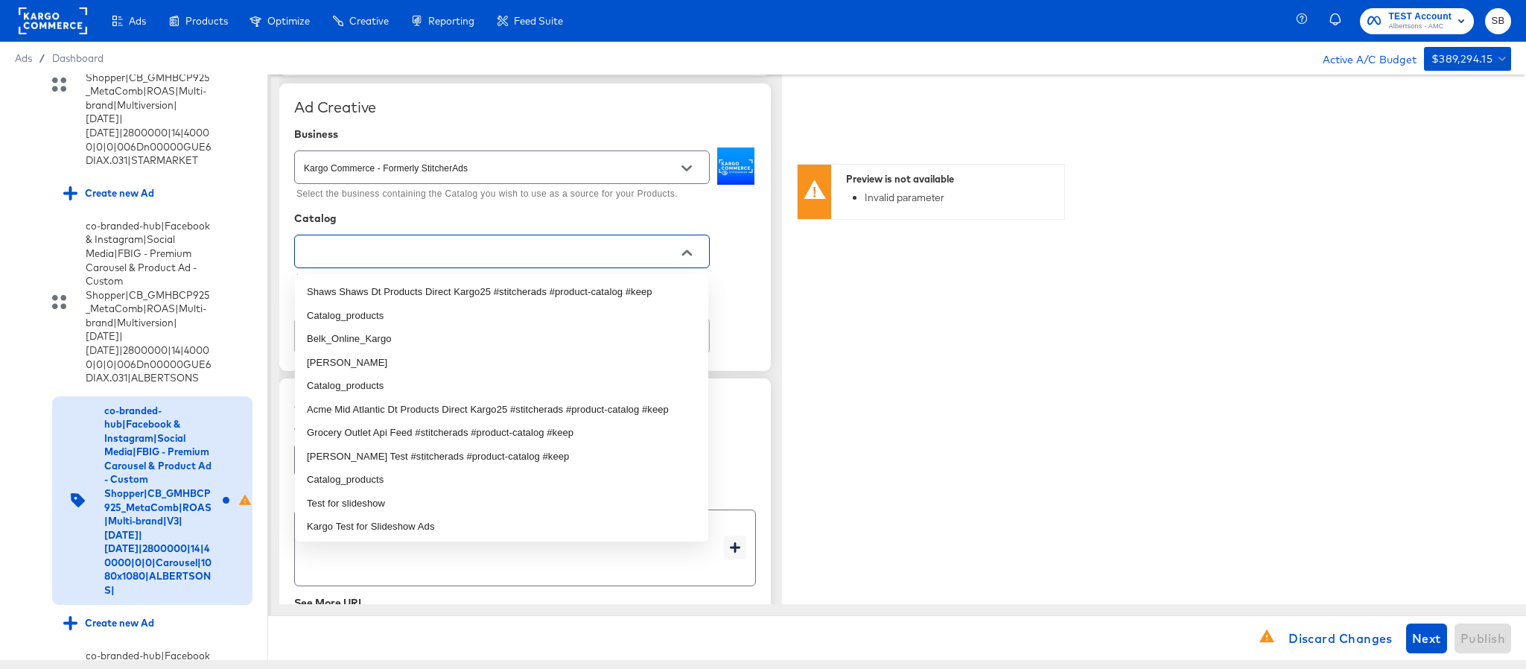
click at [510, 255] on input "text" at bounding box center [490, 252] width 379 height 17
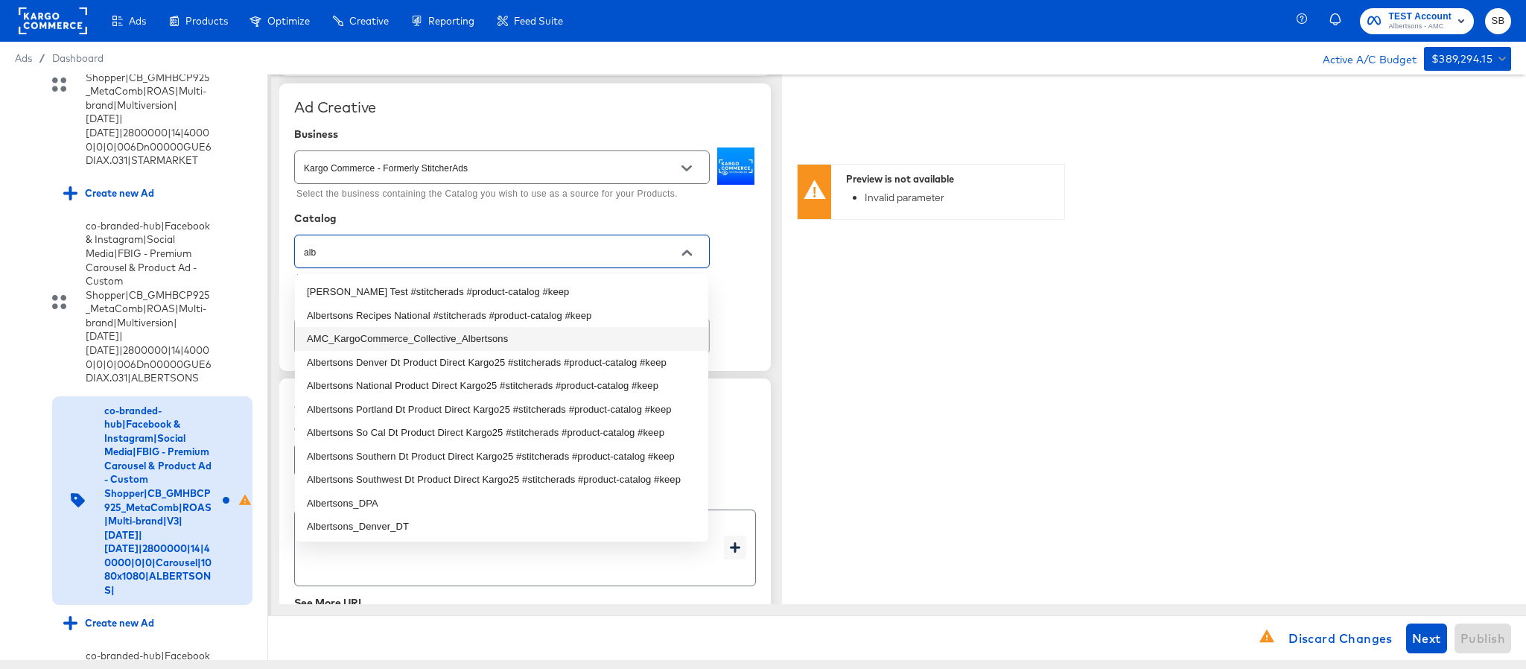
click at [485, 336] on li "AMC_KargoCommerce_Collective_Albertsons" at bounding box center [501, 339] width 413 height 24
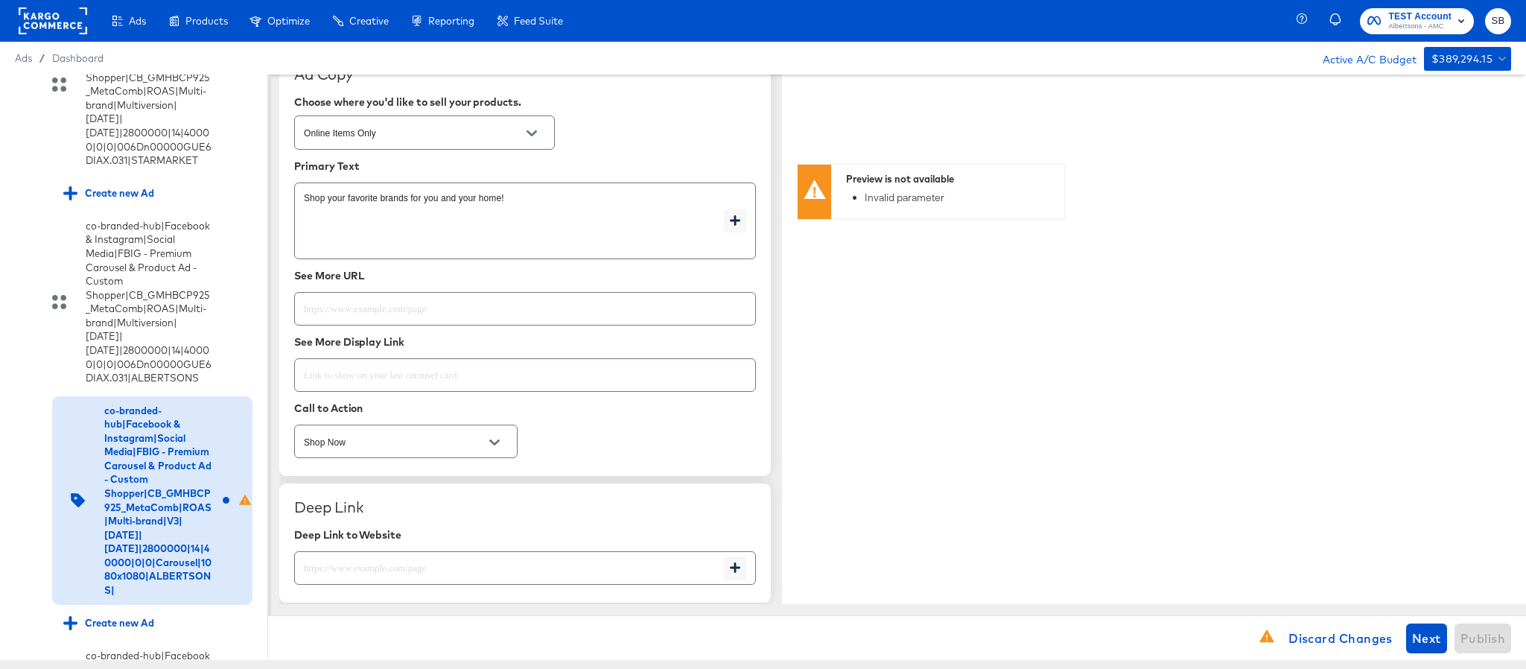
scroll to position [651, 0]
type input "AMC_KargoCommerce_Collective_Albertsons"
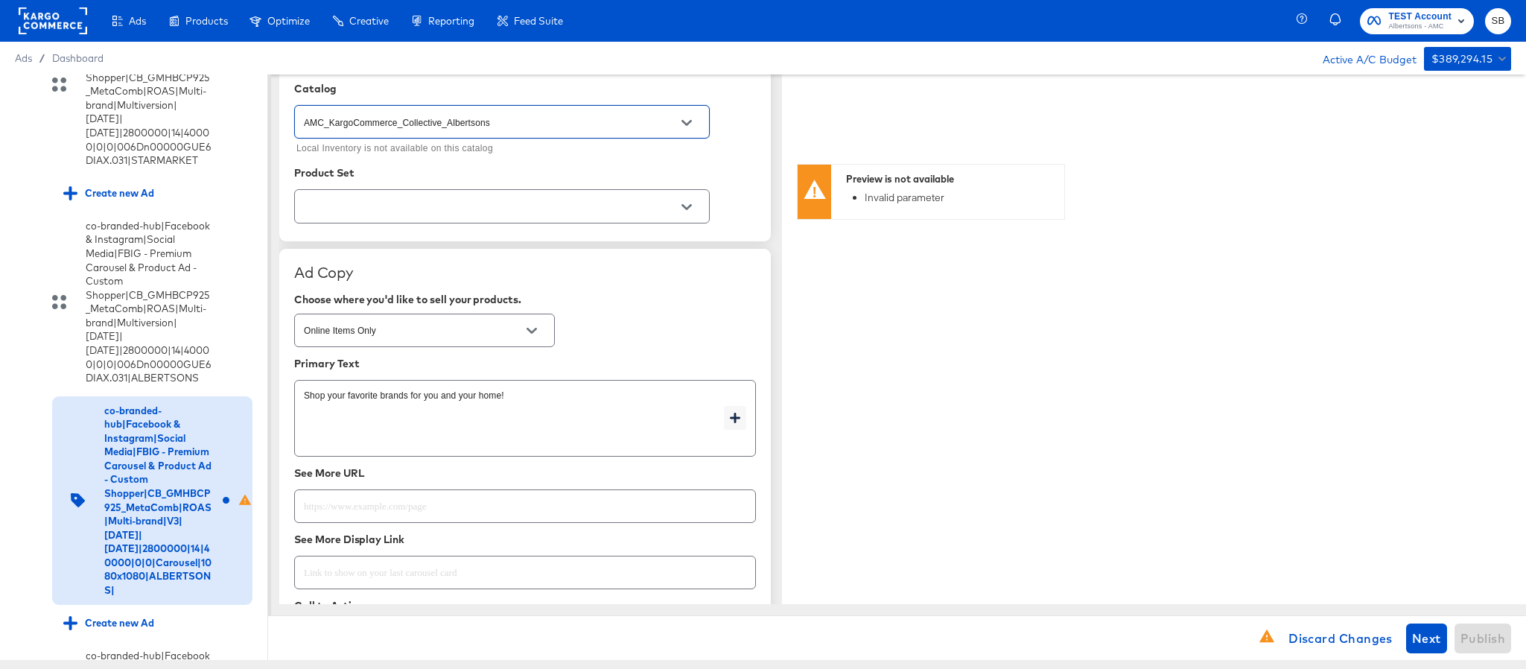
scroll to position [430, 0]
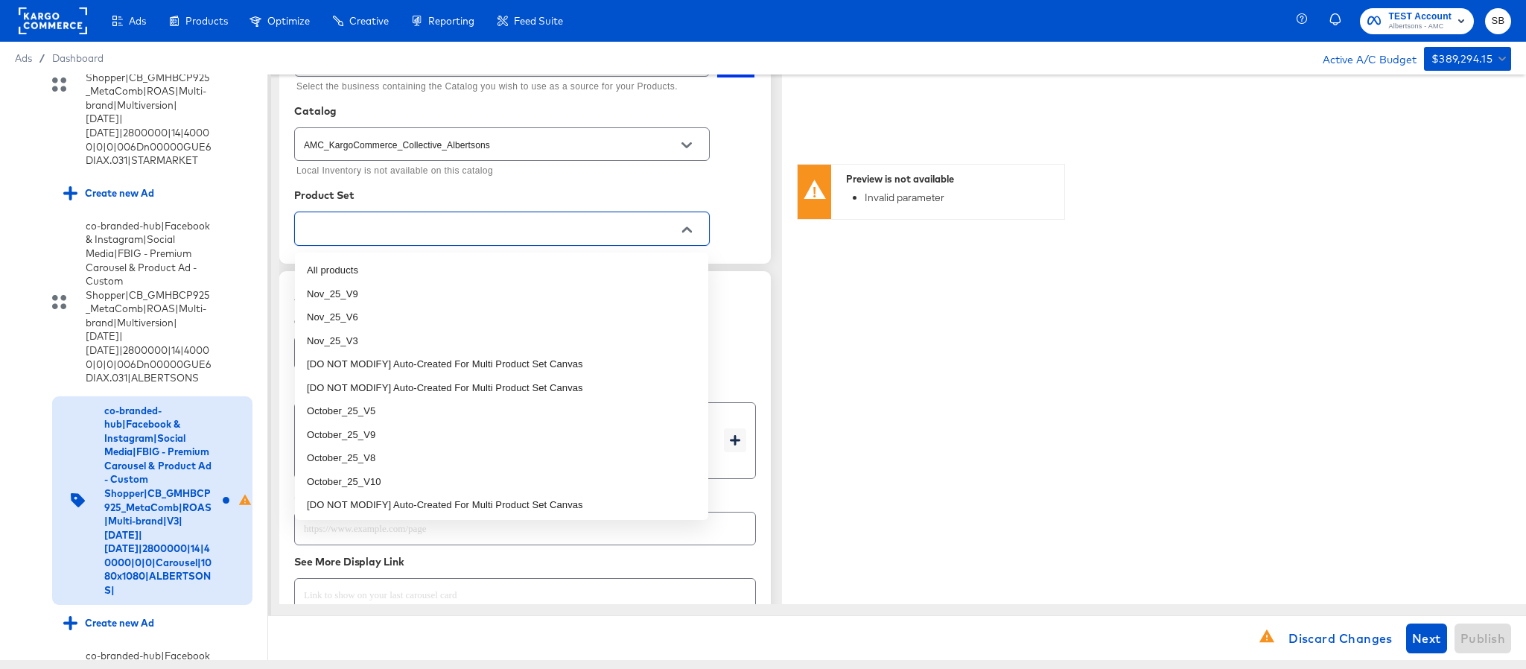
click at [579, 235] on input "text" at bounding box center [490, 228] width 379 height 17
click at [492, 333] on li "Nov_25_V3" at bounding box center [501, 341] width 413 height 24
type textarea "x"
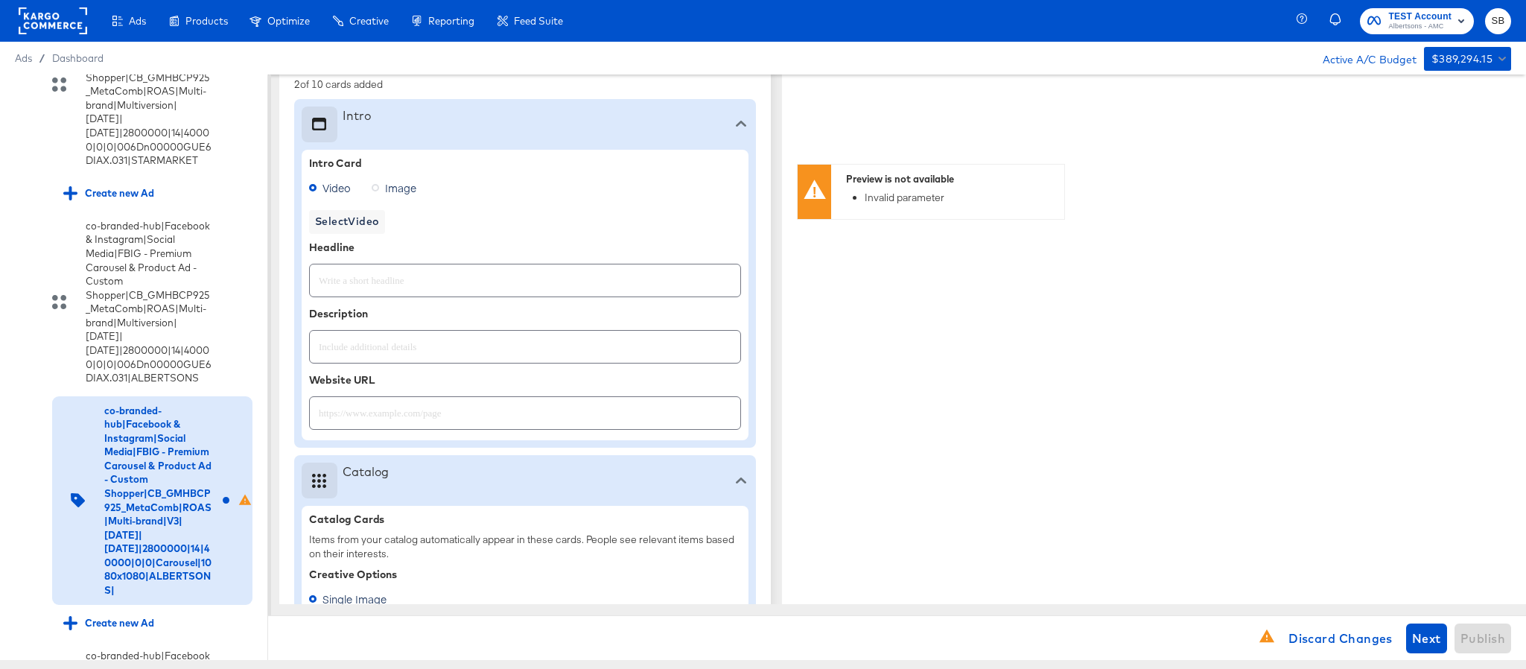
type textarea "x"
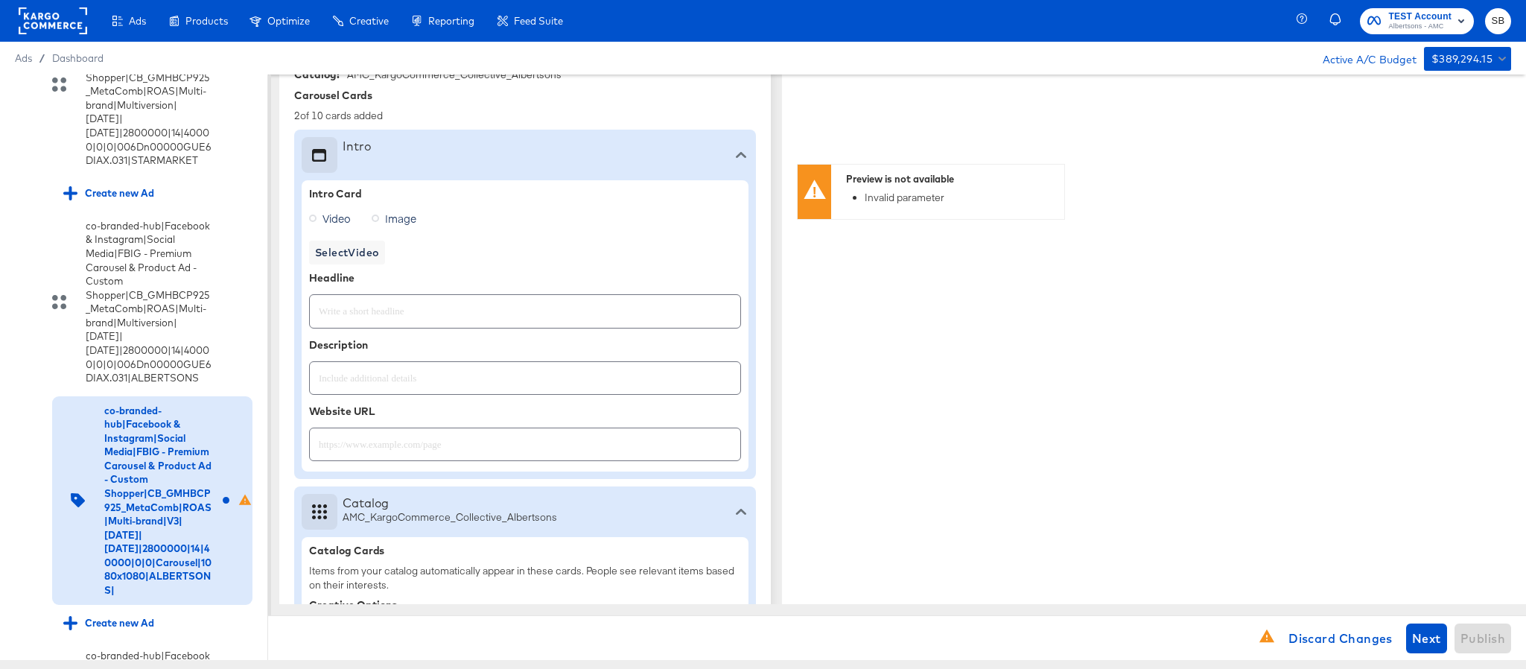
click at [489, 318] on input "text" at bounding box center [525, 305] width 430 height 32
paste input "Explore latest arrivals"
type input "Explore latest arrivals"
type textarea "x"
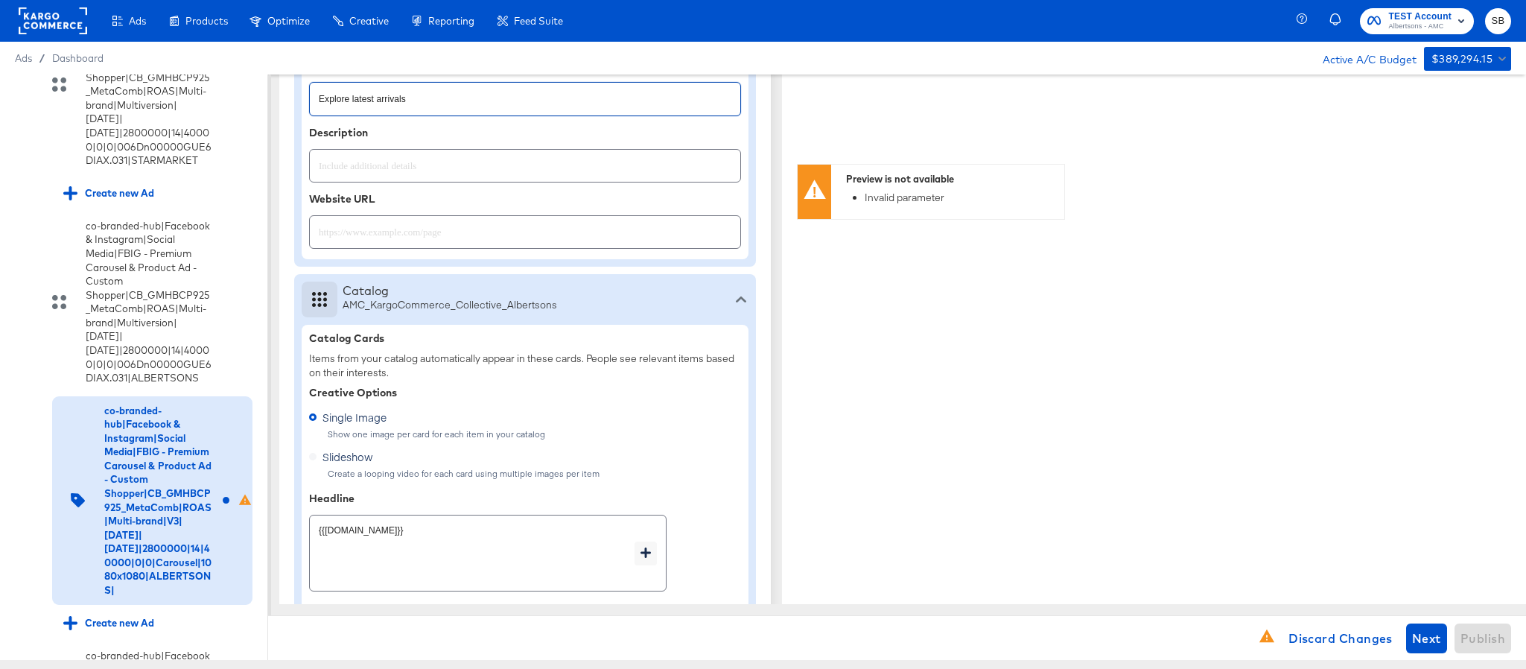
scroll to position [643, 0]
type textarea "x"
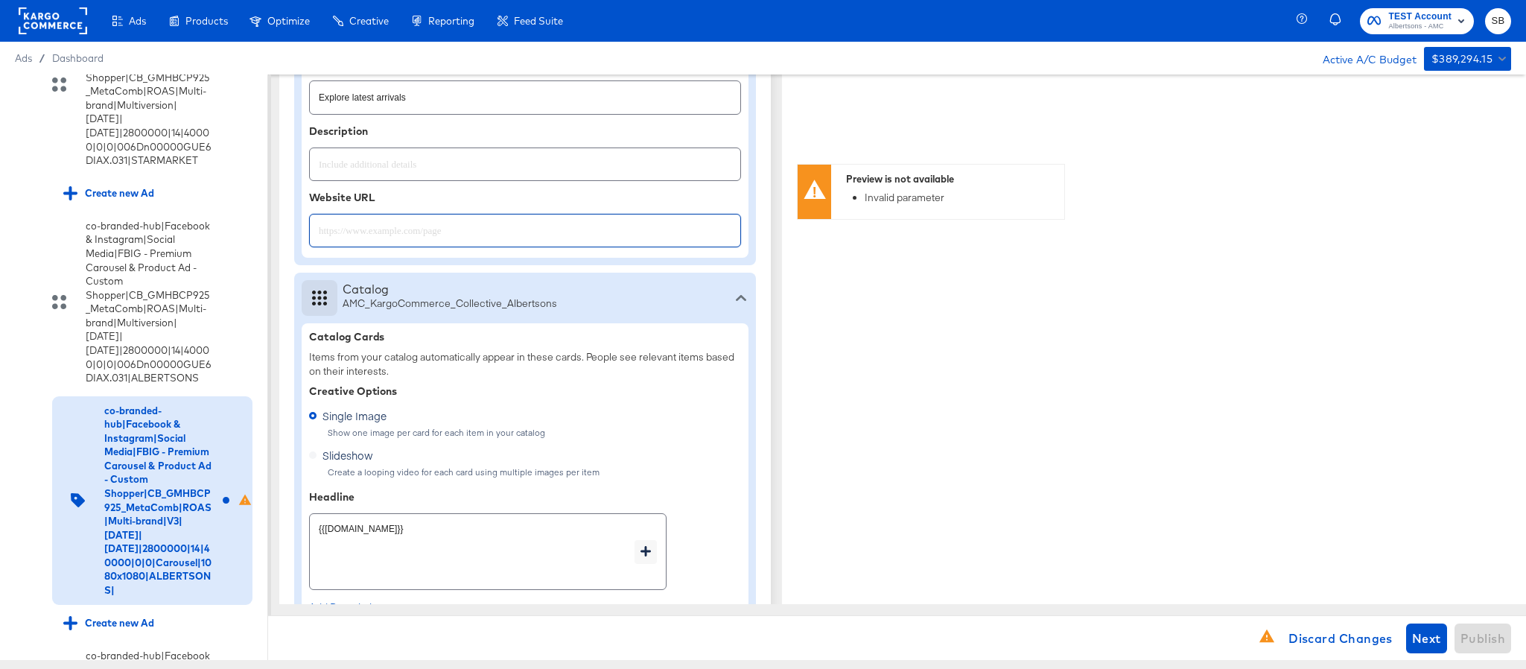
click at [392, 231] on input "text" at bounding box center [525, 225] width 430 height 32
paste input "[URL][DOMAIN_NAME]"
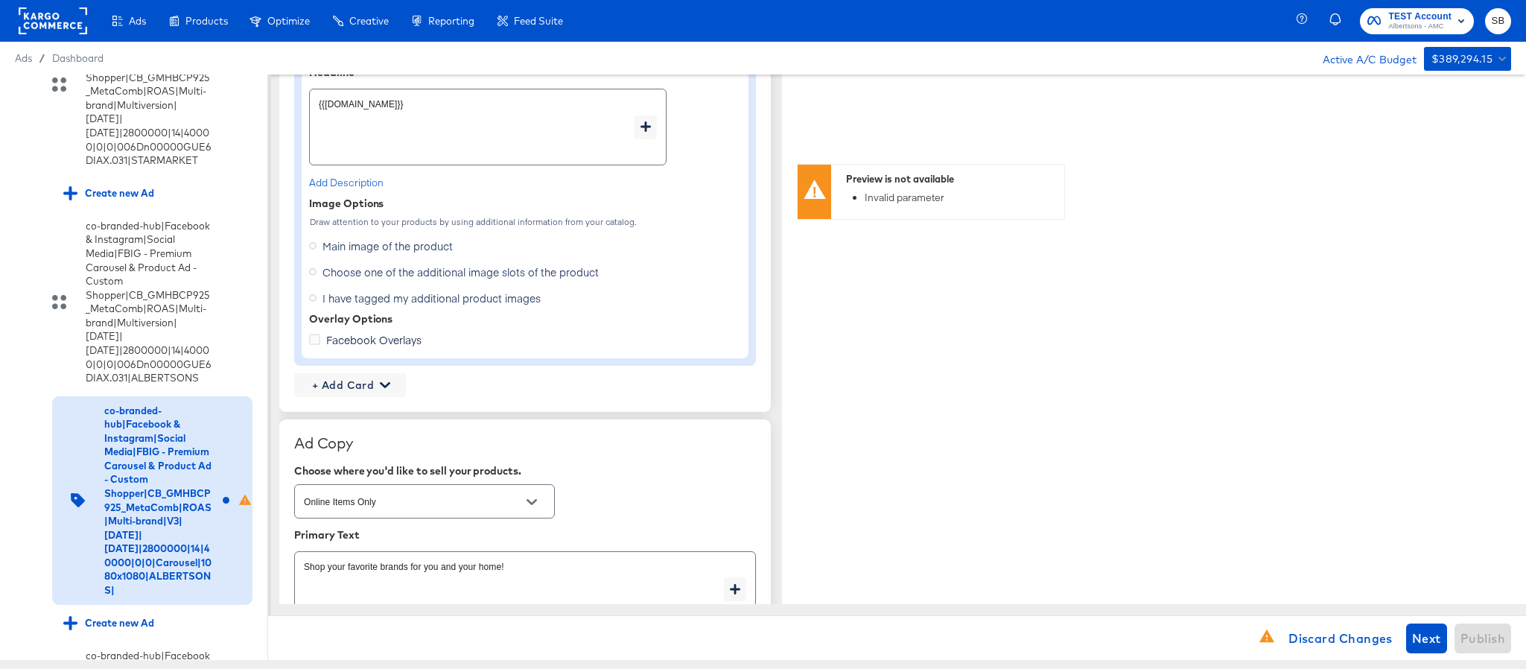
scroll to position [1066, 0]
type input "[URL][DOMAIN_NAME]"
type textarea "x"
click at [317, 279] on label "Choose one of the additional image slots of the product" at bounding box center [457, 273] width 296 height 22
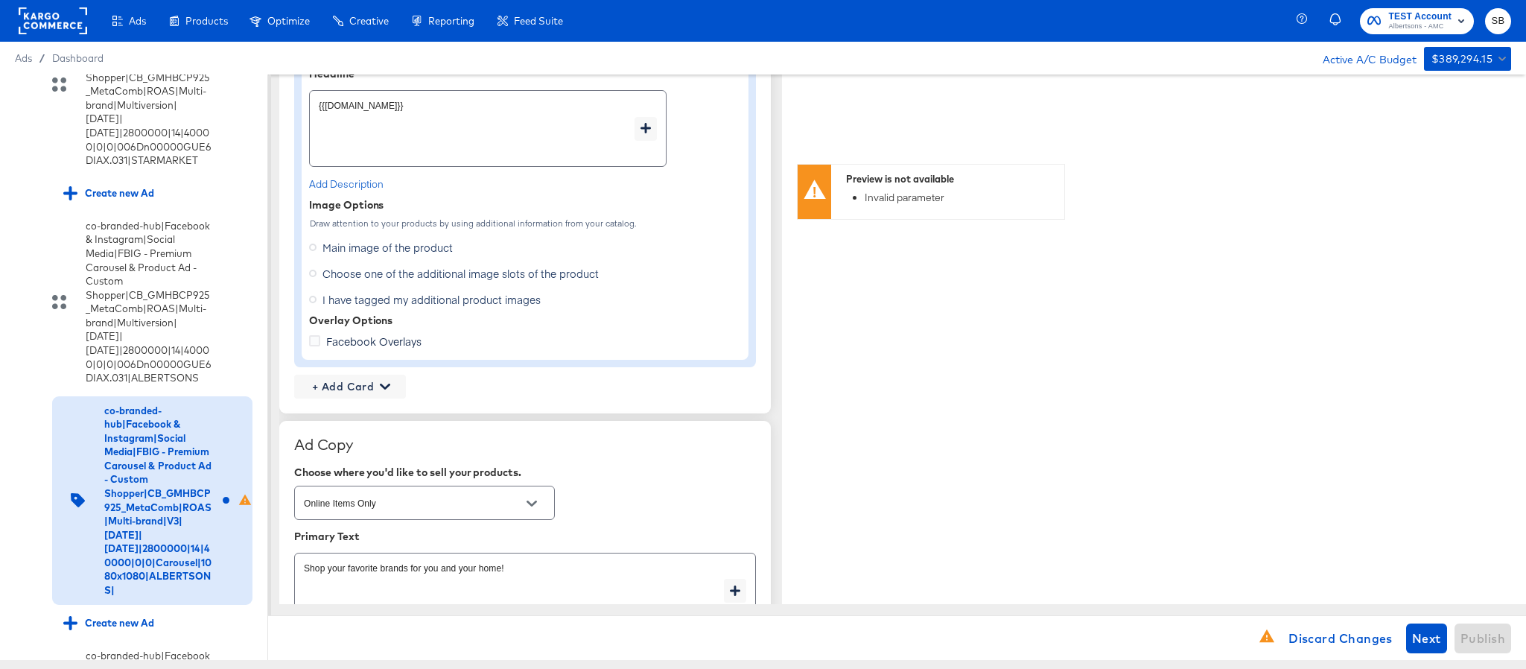
click at [0, 0] on input "Choose one of the additional image slots of the product" at bounding box center [0, 0] width 0 height 0
type textarea "x"
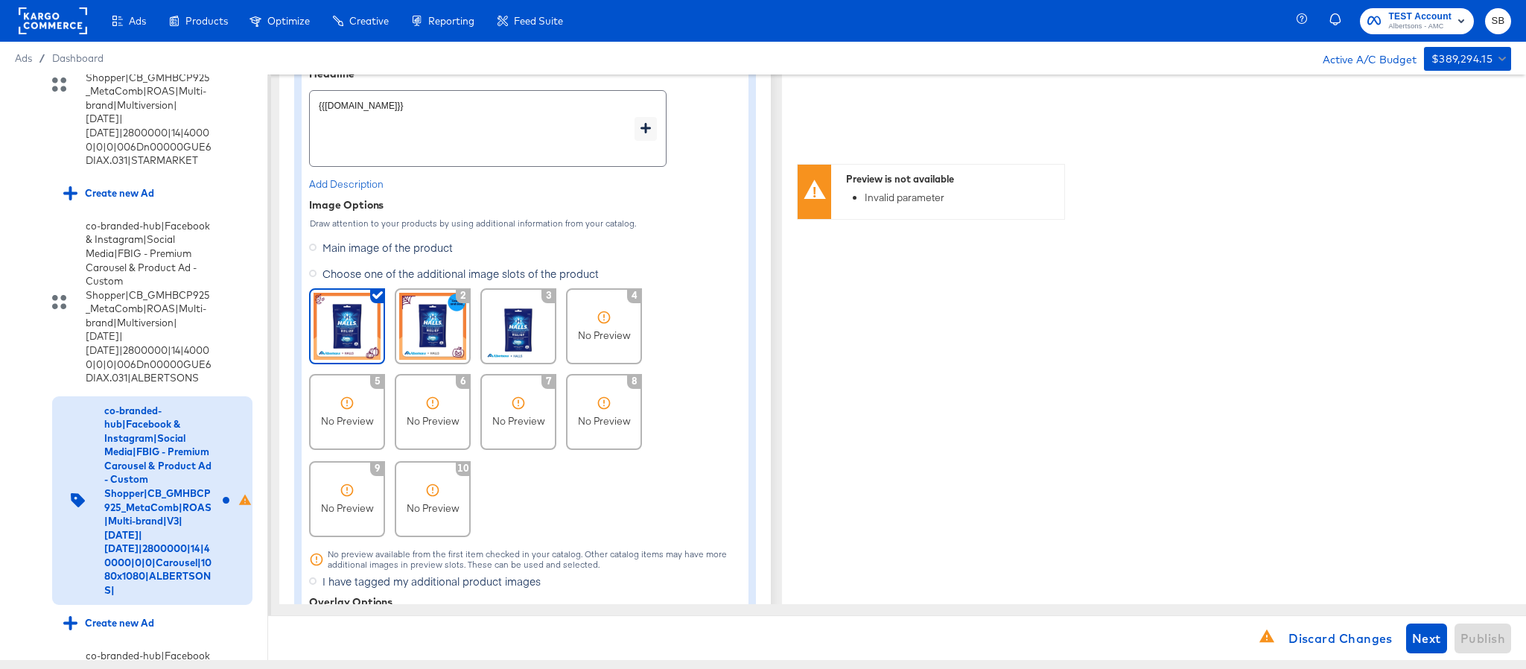
click at [357, 334] on img at bounding box center [347, 326] width 67 height 67
type textarea "x"
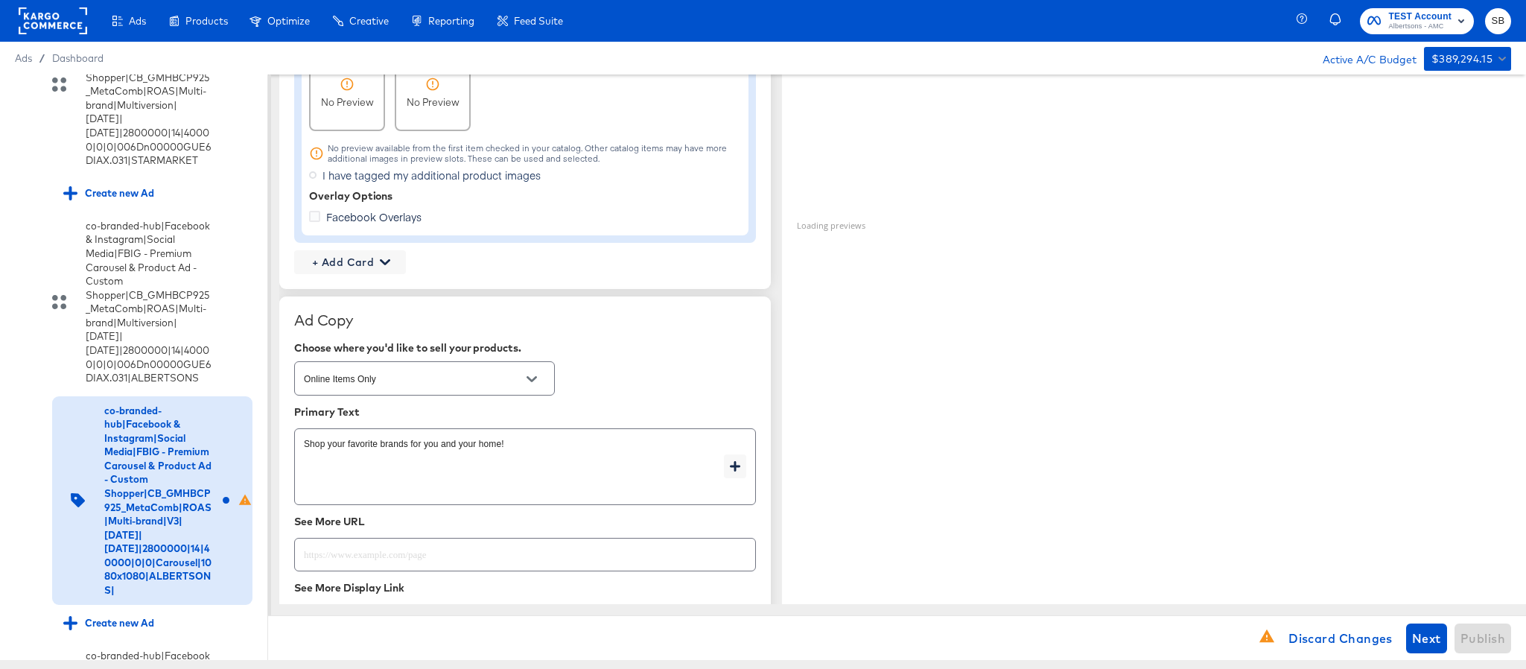
scroll to position [1473, 0]
click at [378, 257] on span "+ Add Card" at bounding box center [350, 261] width 100 height 19
click at [344, 329] on div "Profile Card" at bounding box center [350, 333] width 97 height 30
type textarea "x"
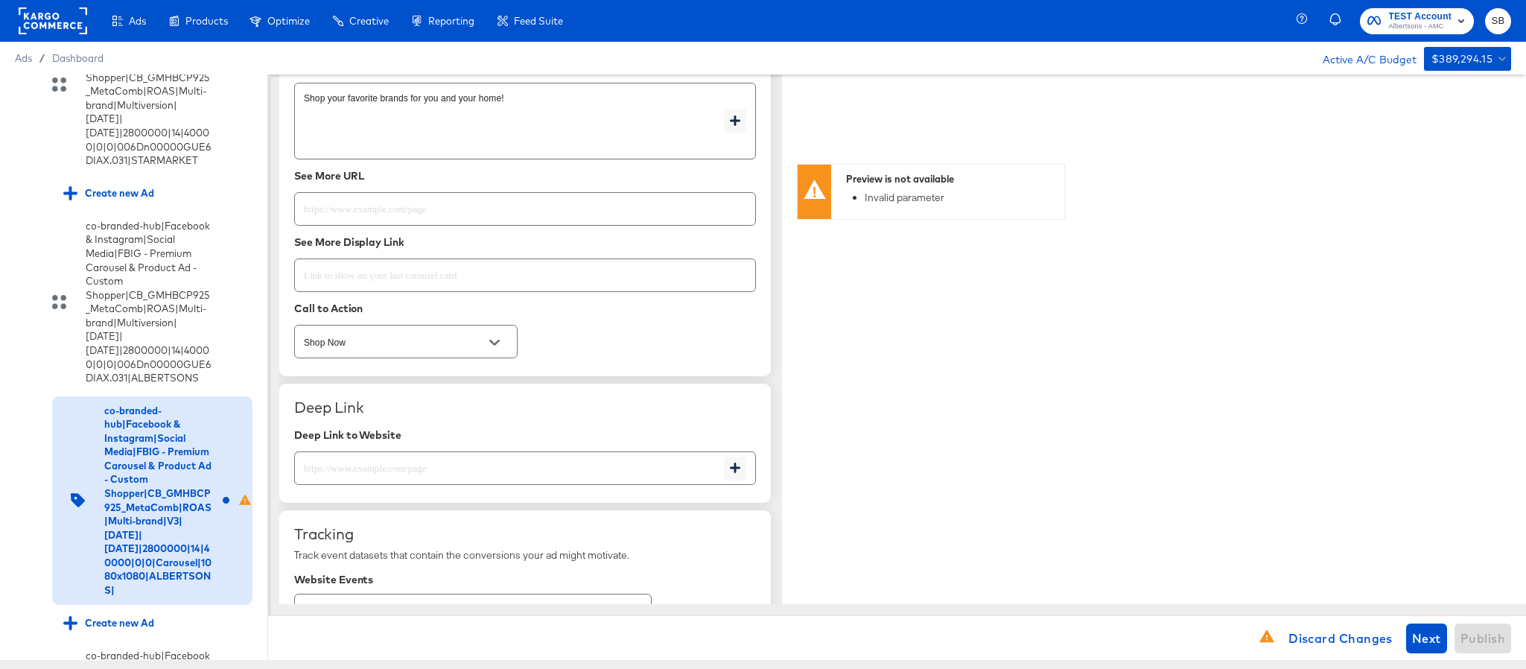
scroll to position [2140, 0]
click at [454, 210] on input "text" at bounding box center [525, 201] width 460 height 32
paste input "[URL][DOMAIN_NAME]"
type input "[URL][DOMAIN_NAME]"
type textarea "x"
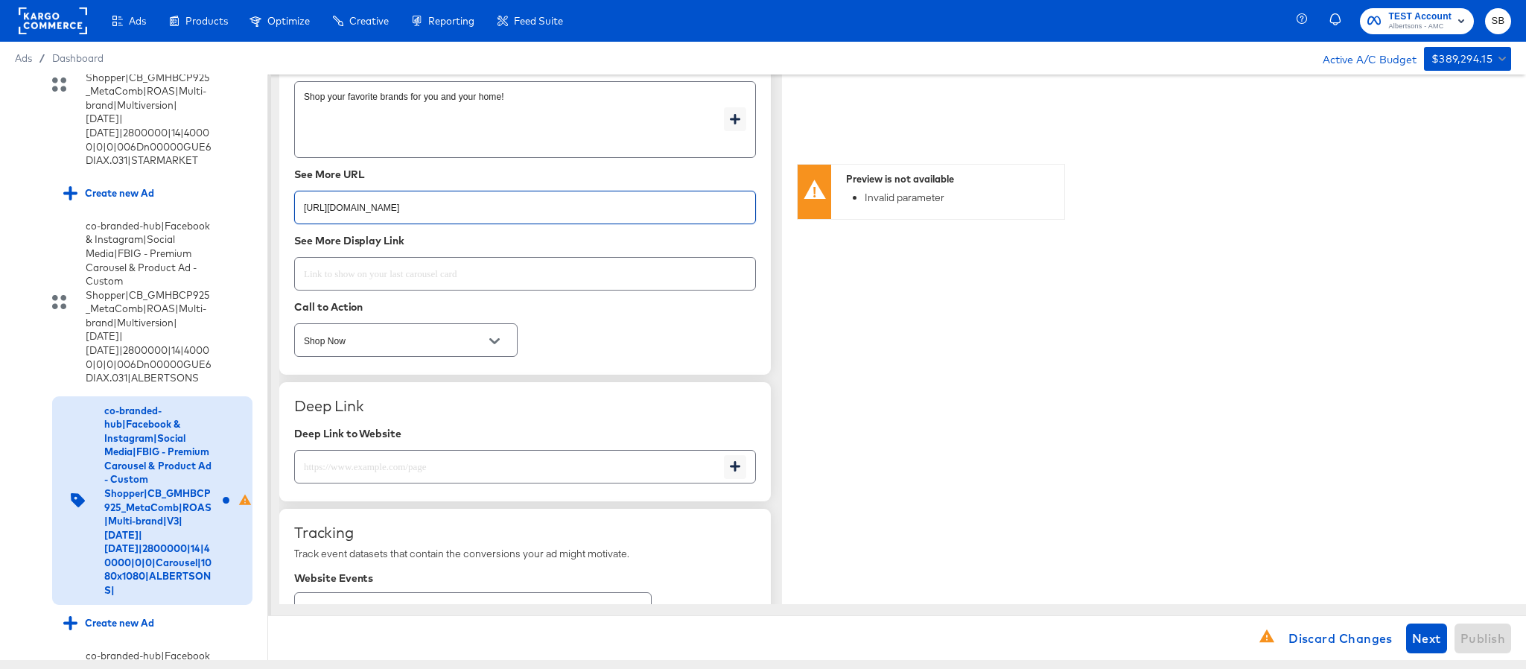
type textarea "x"
click at [389, 463] on input "text" at bounding box center [509, 461] width 429 height 32
paste input "[URL][DOMAIN_NAME]"
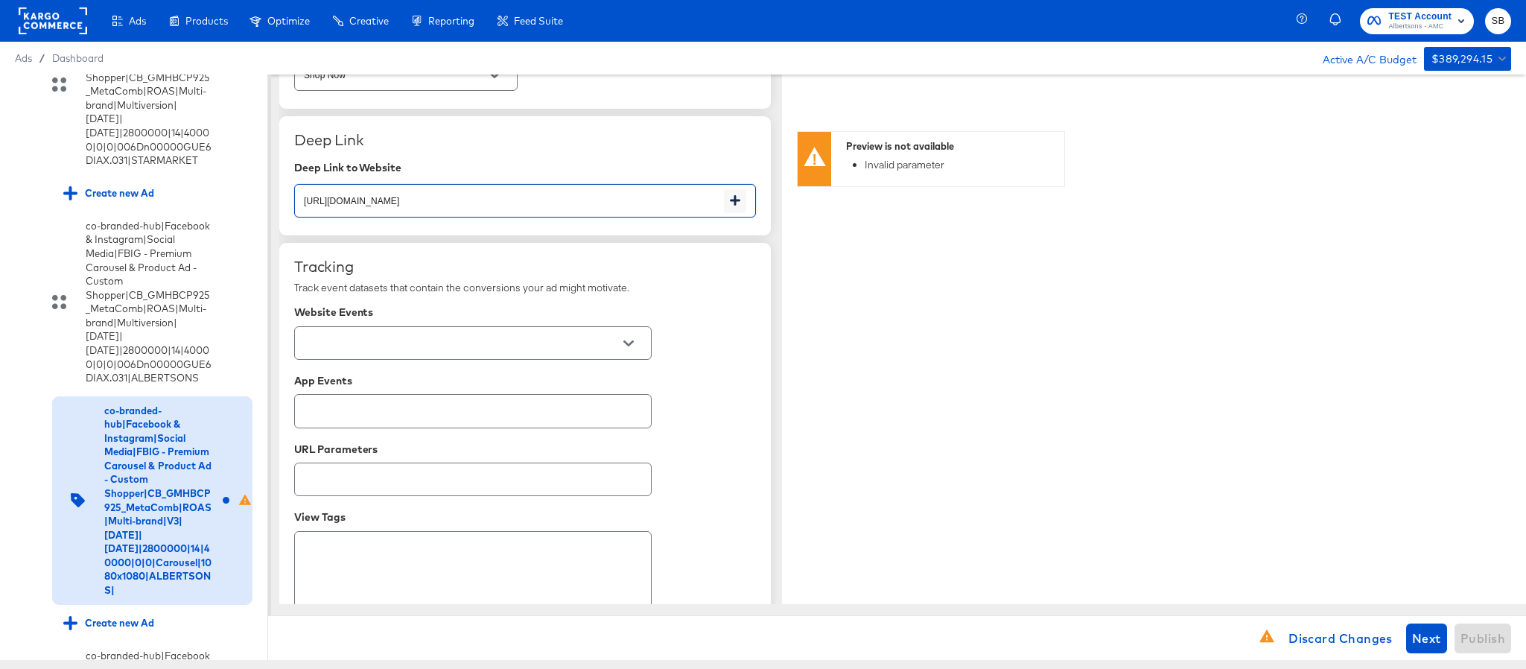
scroll to position [2407, 0]
type input "[URL][DOMAIN_NAME]"
type textarea "x"
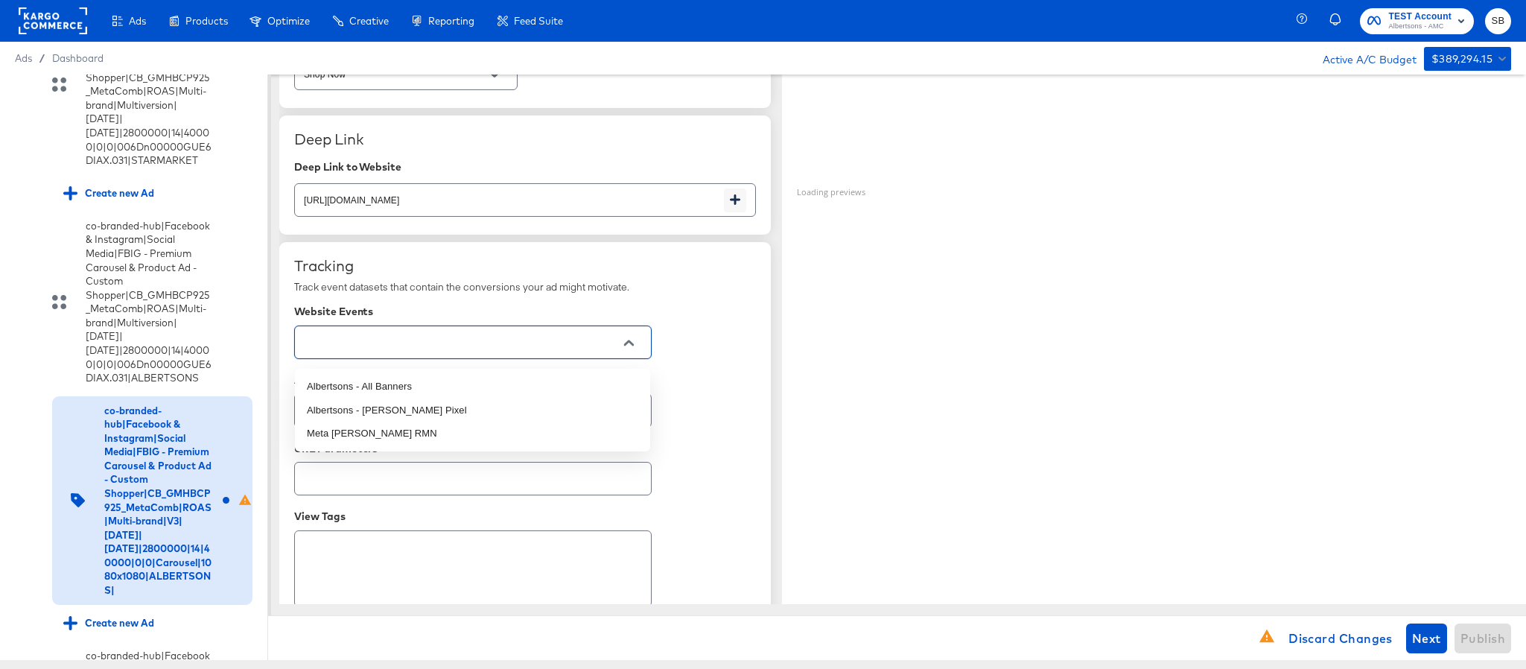
click at [433, 346] on input "text" at bounding box center [461, 342] width 321 height 17
click at [414, 389] on li "Albertsons - All Banners" at bounding box center [472, 387] width 355 height 24
type textarea "x"
type input "Albertsons - All Banners"
type textarea "x"
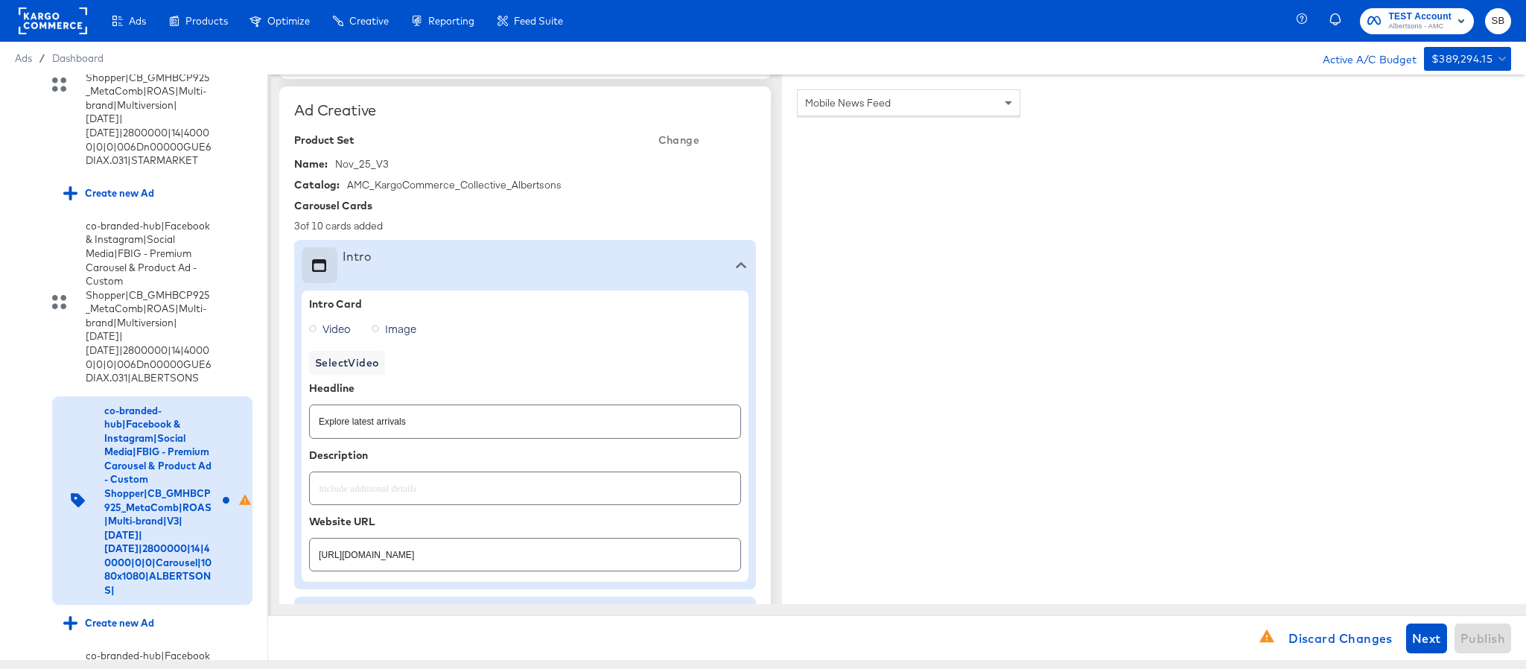
scroll to position [320, 0]
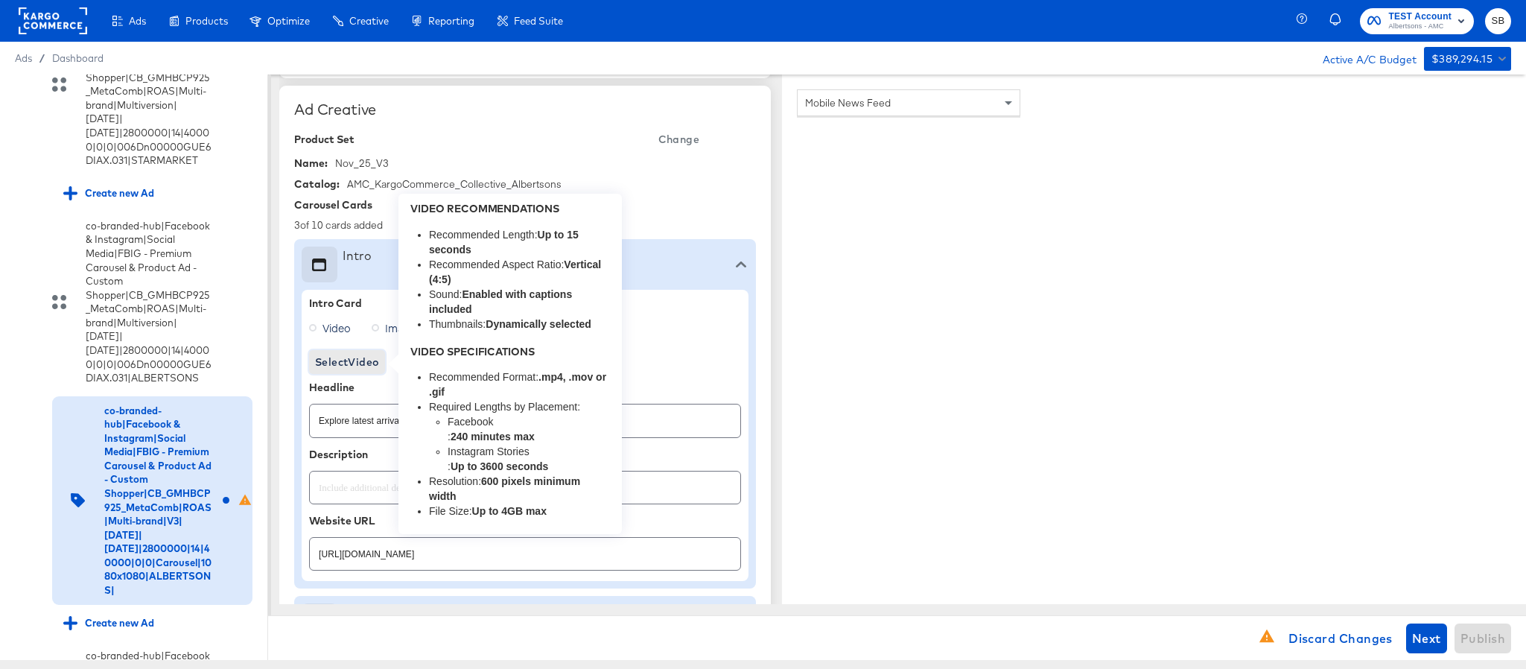
click at [362, 364] on span "Select Video" at bounding box center [347, 362] width 64 height 19
type textarea "x"
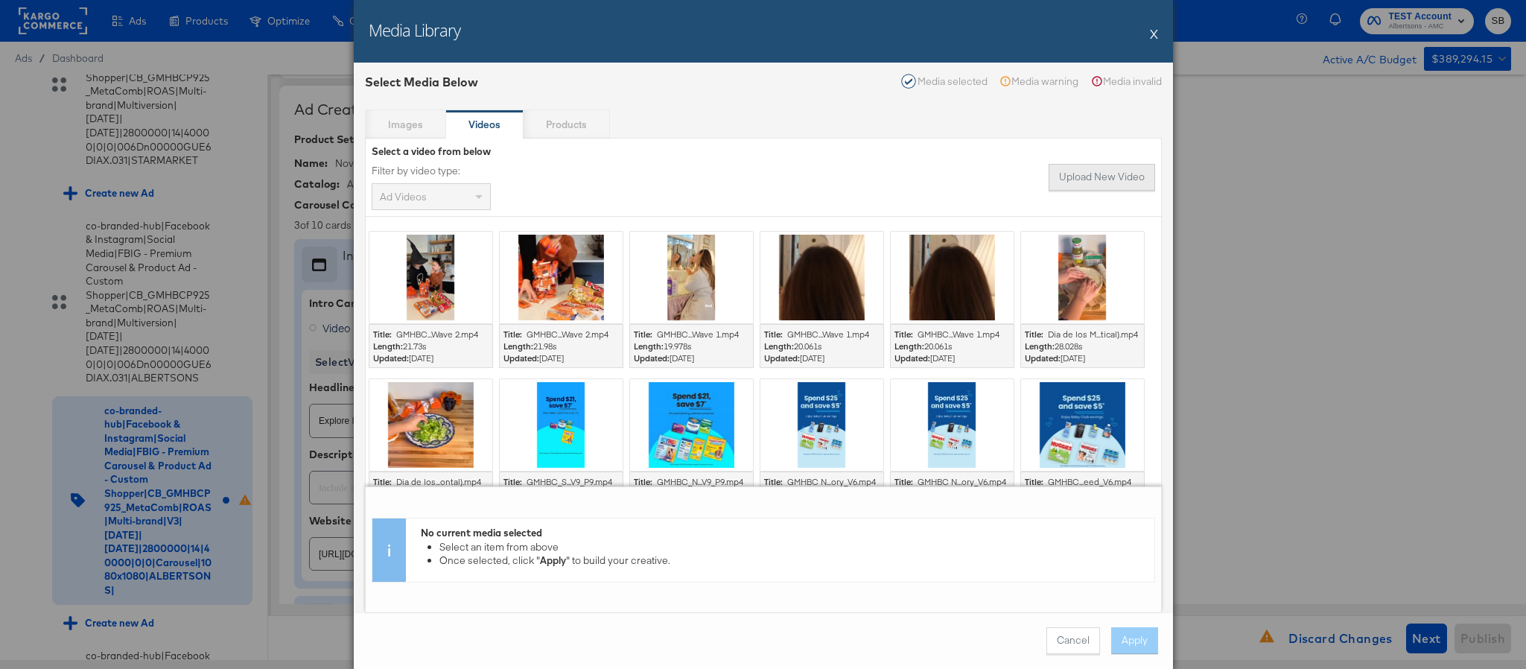
click at [1068, 174] on button "Upload New Video" at bounding box center [1102, 177] width 106 height 27
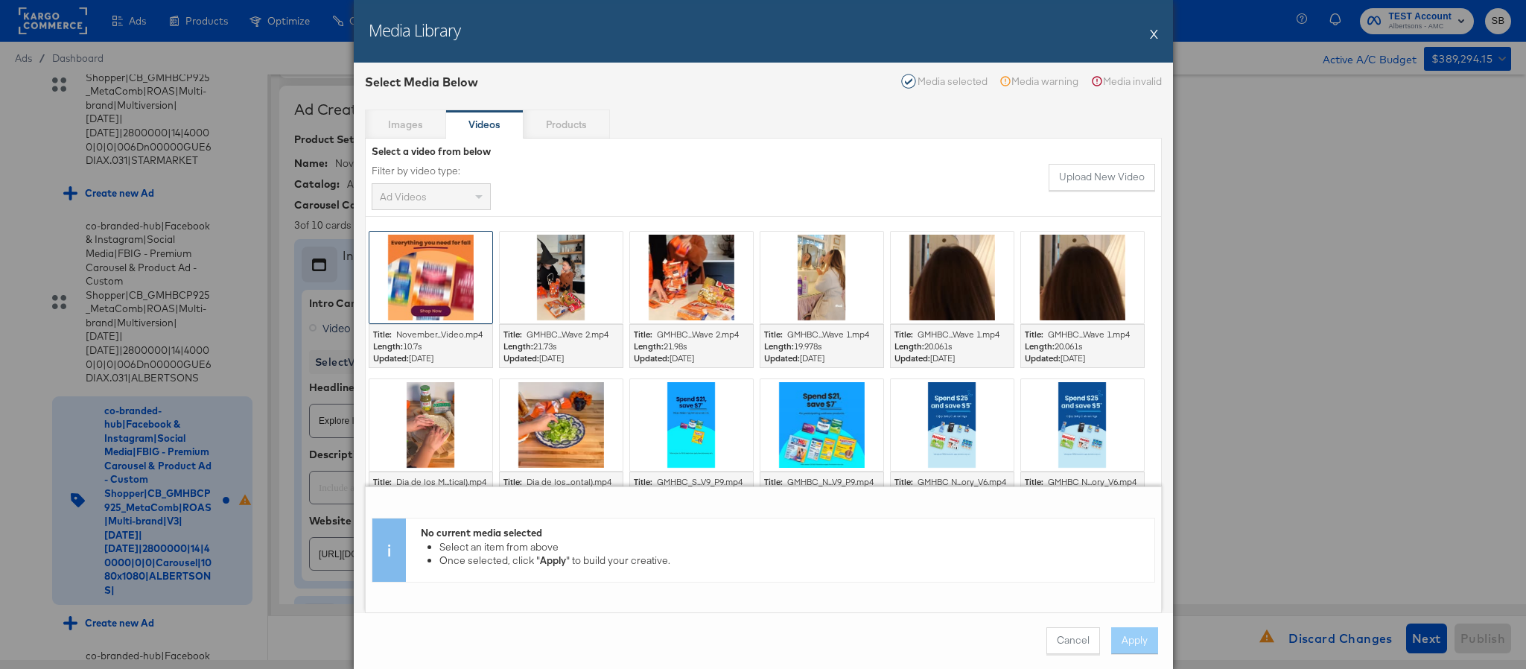
click at [396, 264] on div at bounding box center [430, 278] width 123 height 92
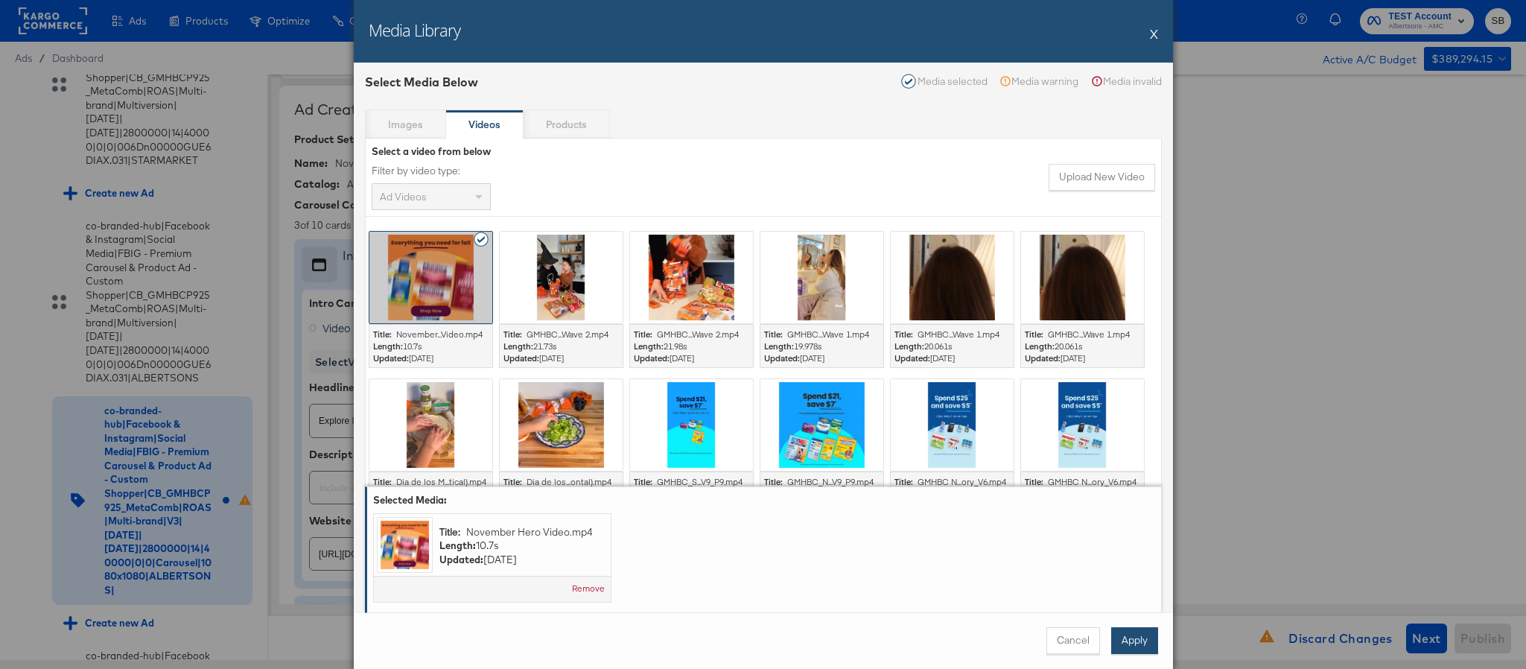
click at [1133, 644] on button "Apply" at bounding box center [1134, 640] width 47 height 27
type textarea "x"
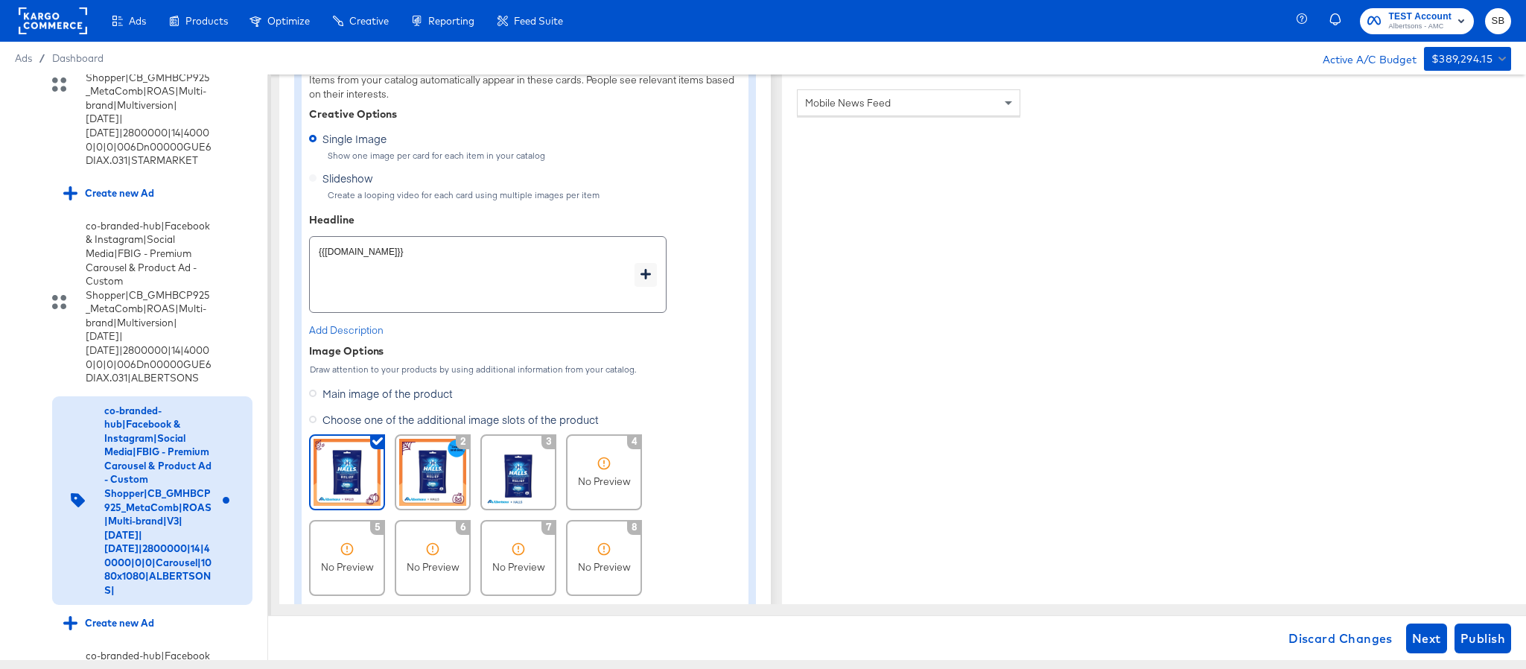
scroll to position [988, 0]
click at [495, 264] on textarea "{{[DOMAIN_NAME]}}" at bounding box center [477, 274] width 316 height 54
type textarea "x"
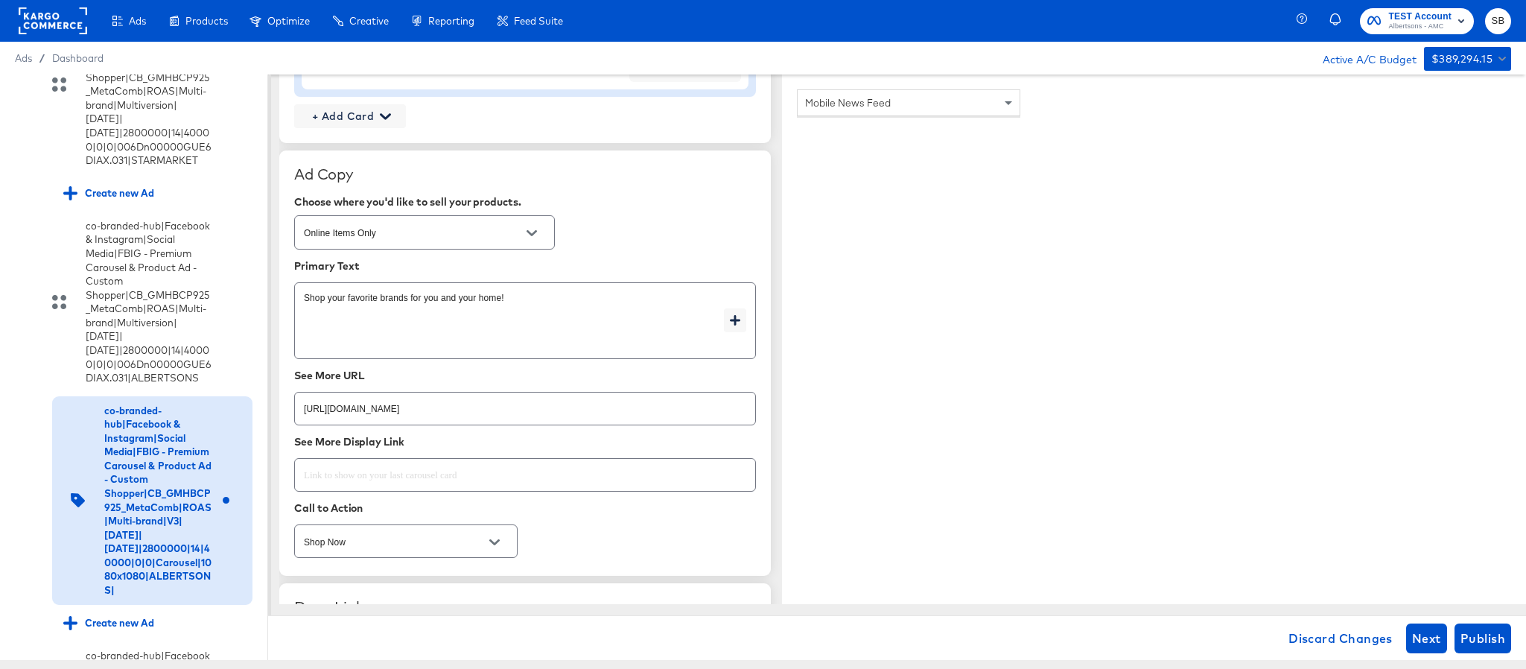
scroll to position [2011, 0]
type textarea "x"
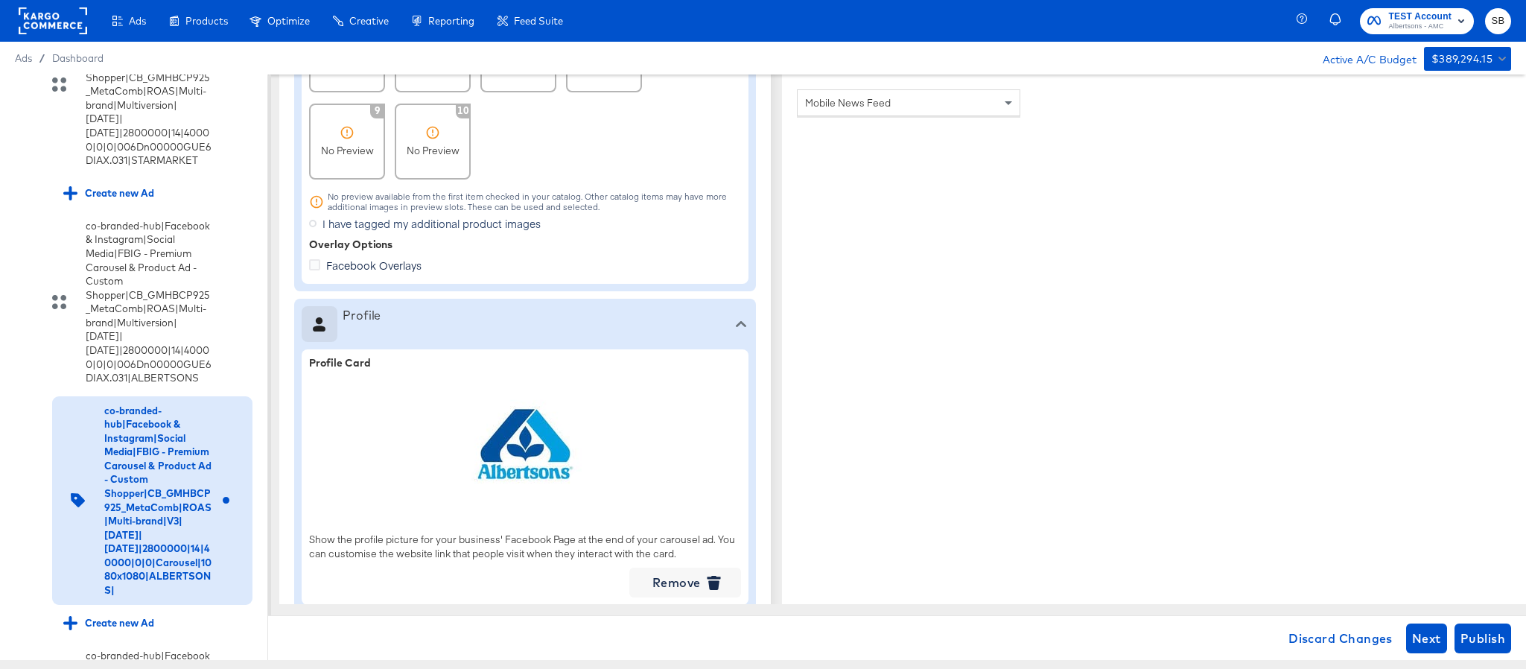
scroll to position [1747, 0]
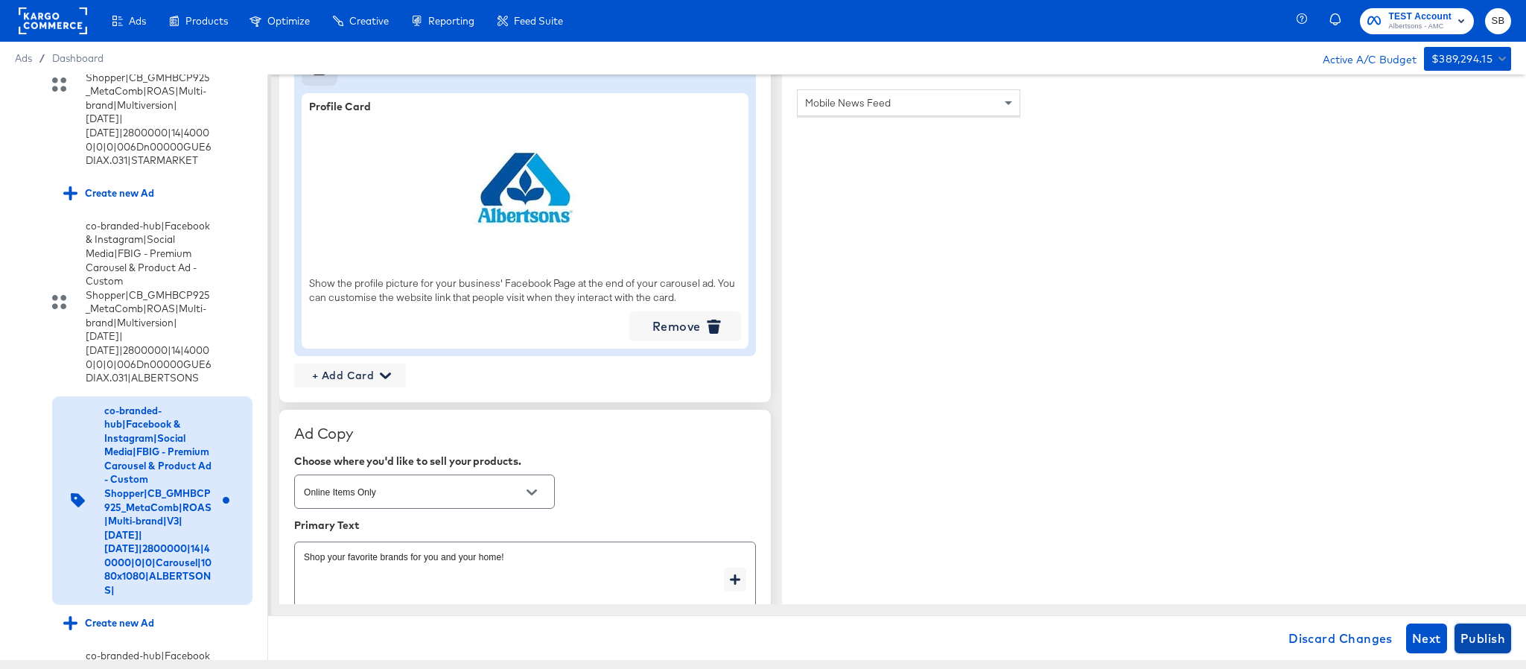
click at [1486, 631] on span "Publish" at bounding box center [1482, 638] width 45 height 21
type textarea "x"
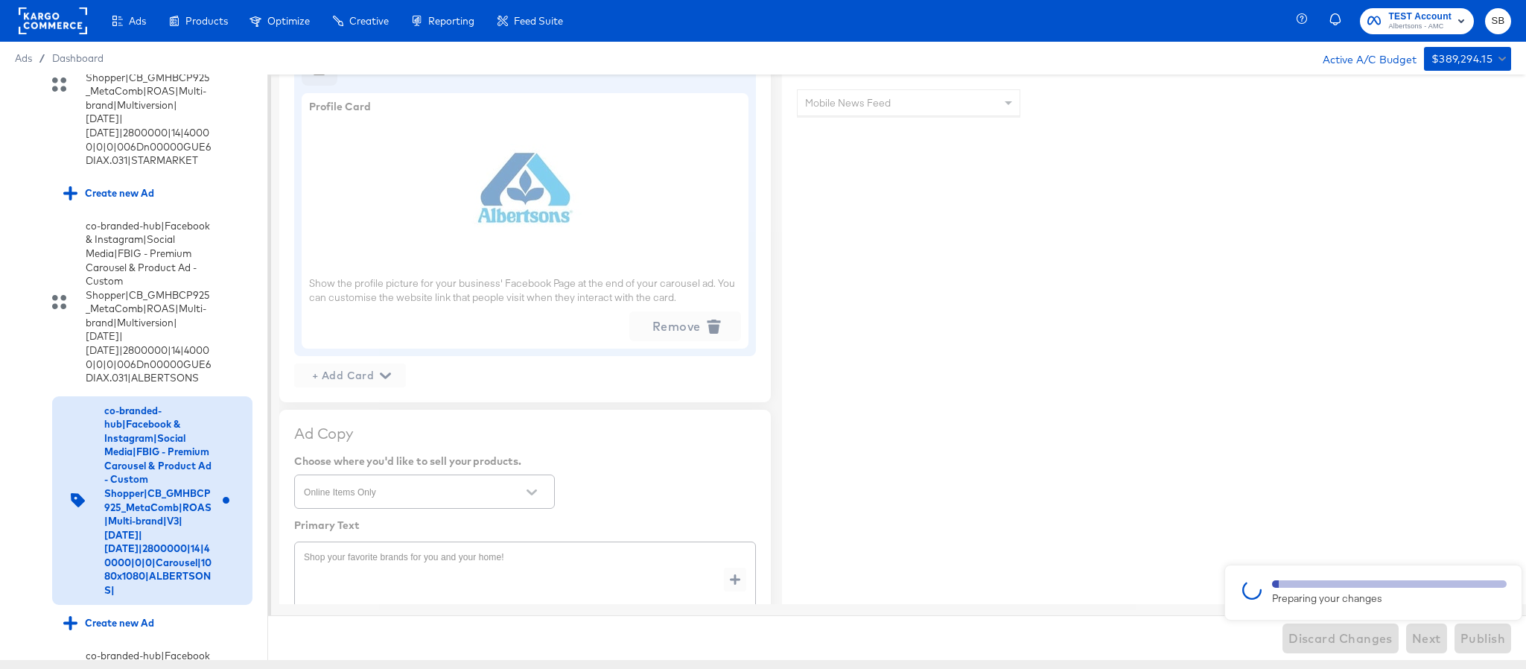
type textarea "x"
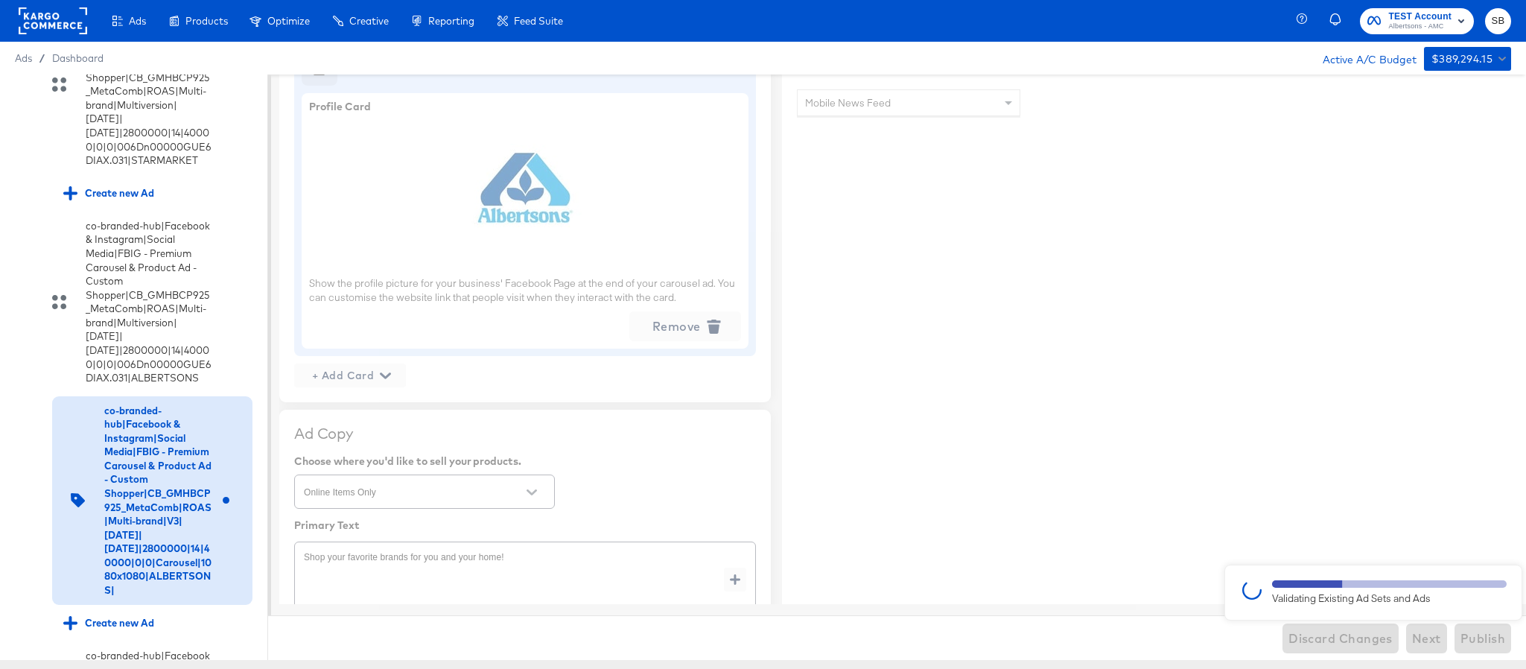
type textarea "x"
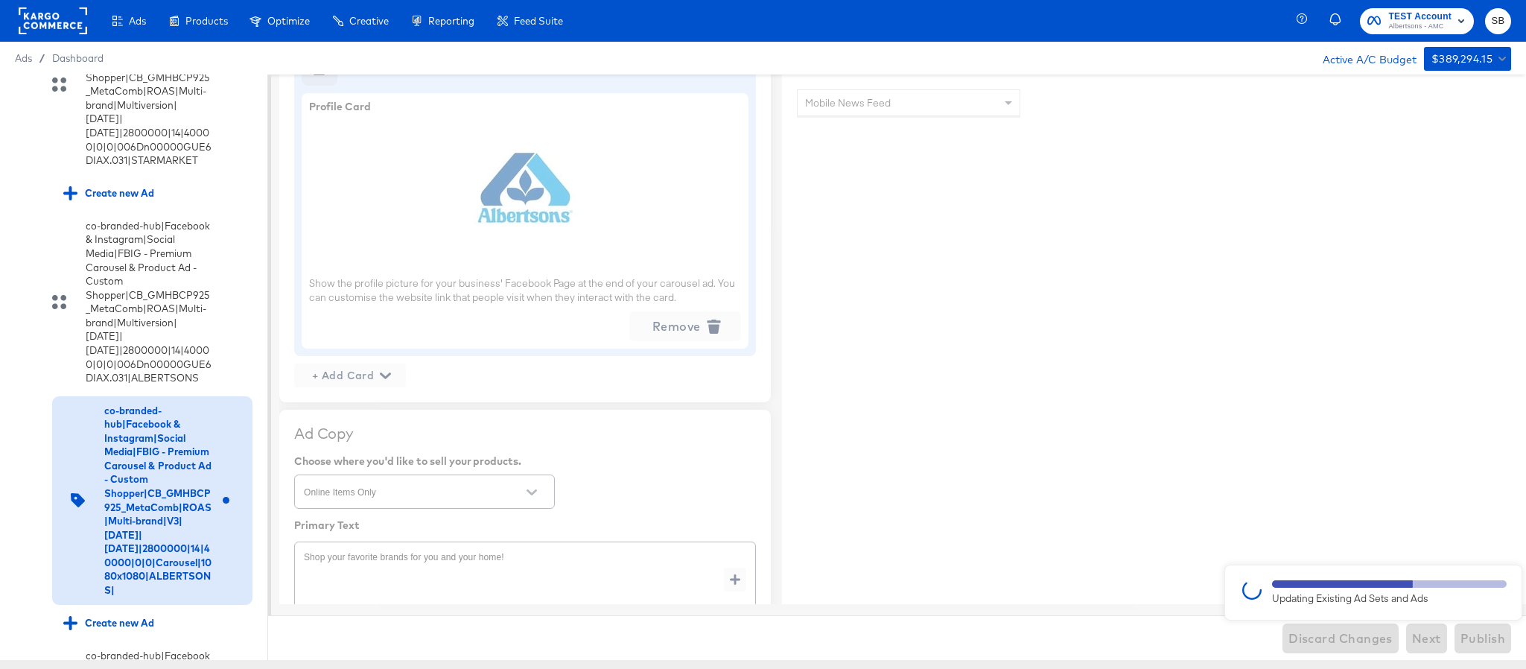
type textarea "x"
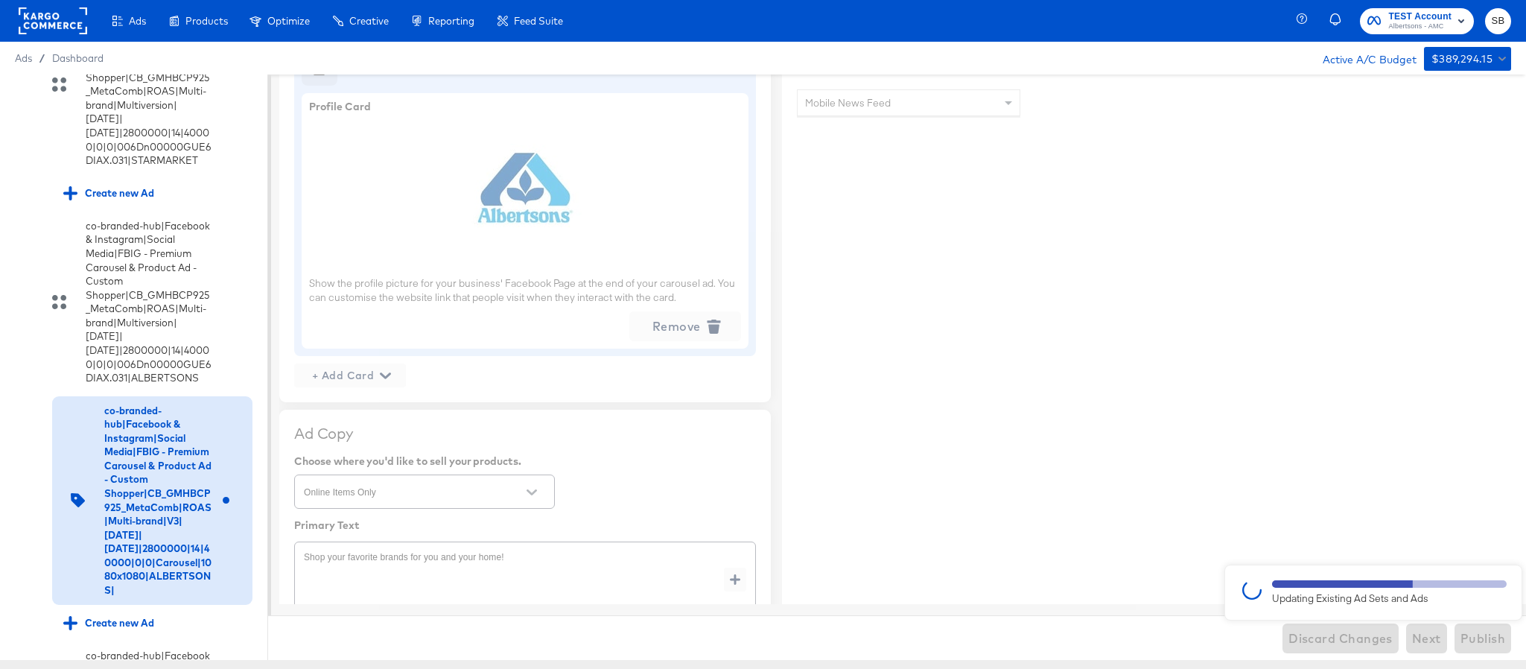
type textarea "x"
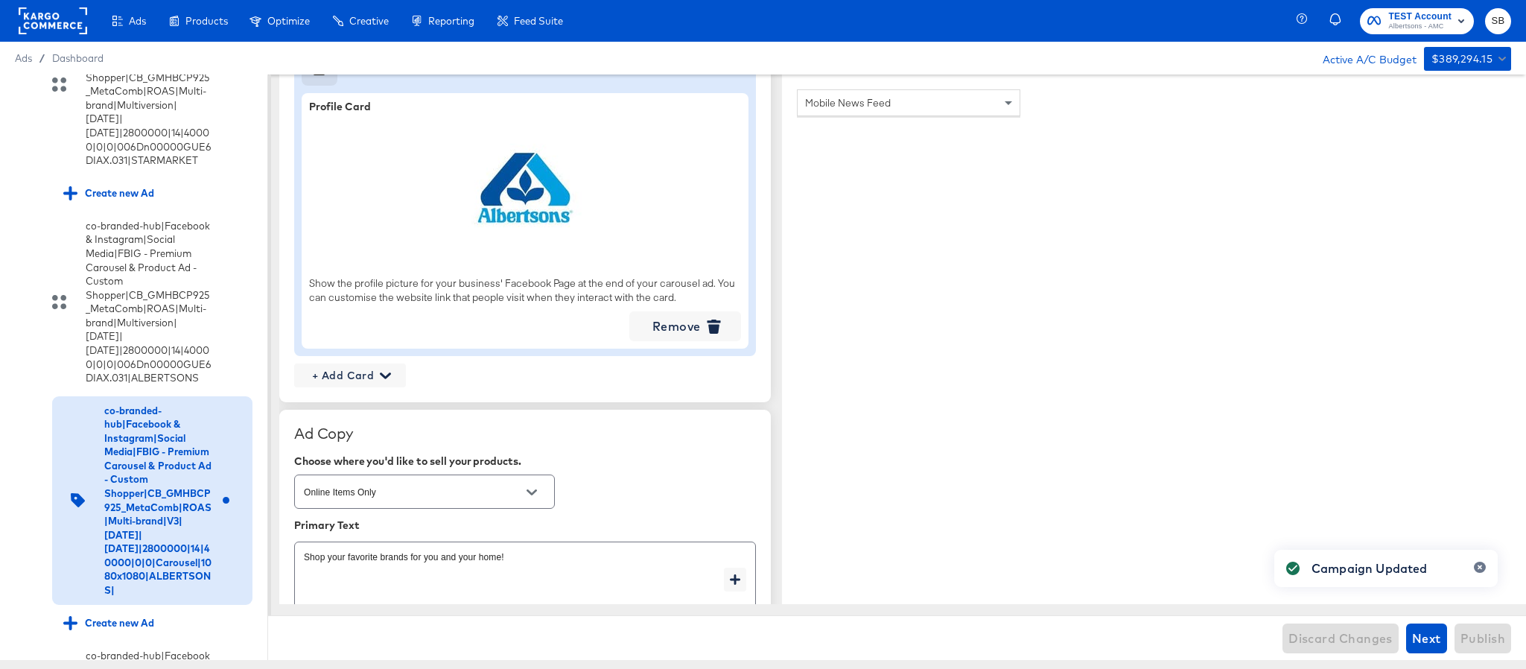
type textarea "x"
click at [49, 19] on rect at bounding box center [53, 20] width 69 height 27
